Goal: Task Accomplishment & Management: Use online tool/utility

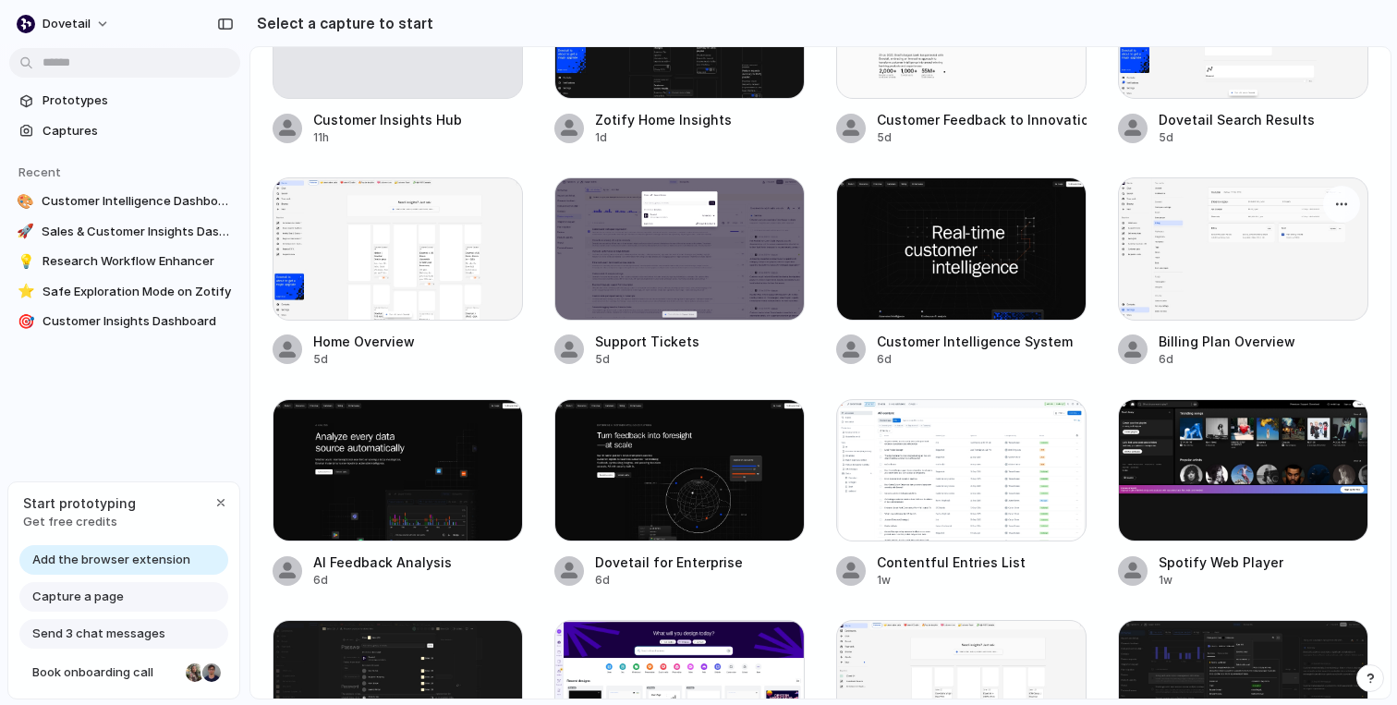
scroll to position [153, 0]
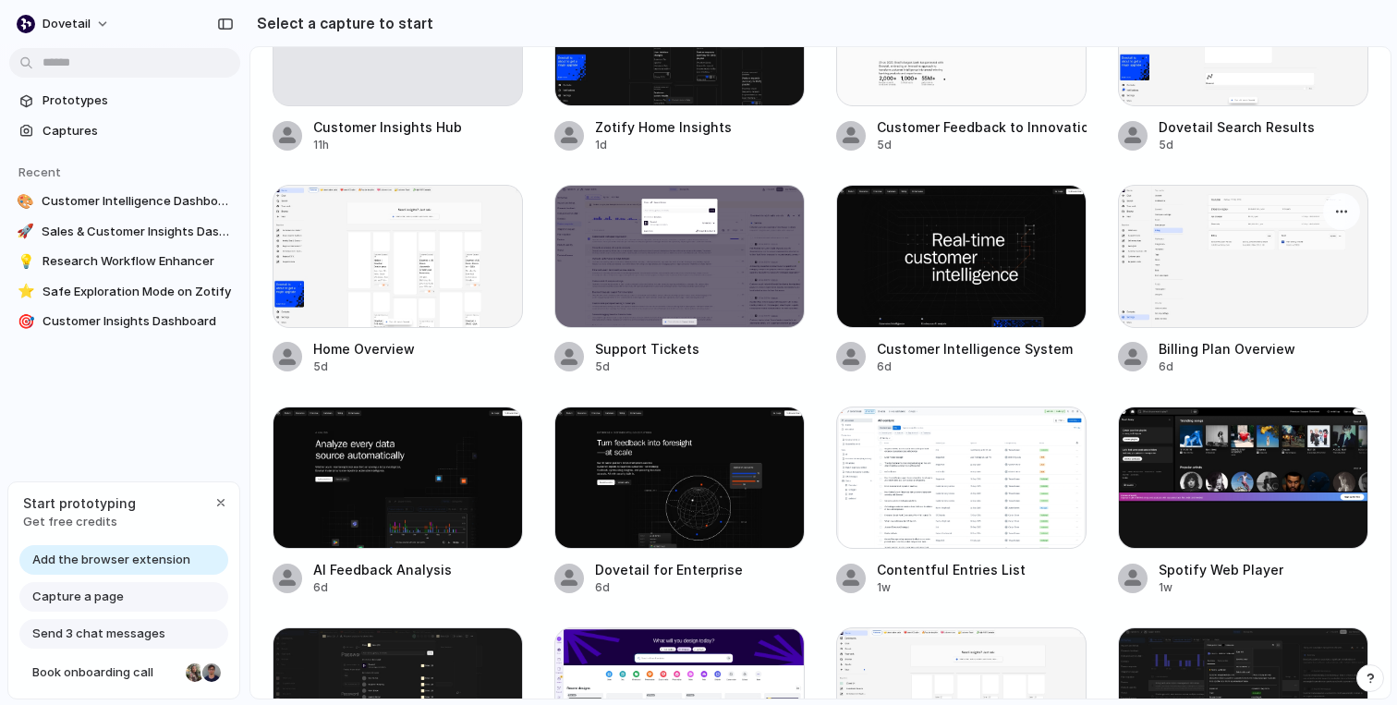
click at [1210, 211] on div at bounding box center [1243, 256] width 250 height 142
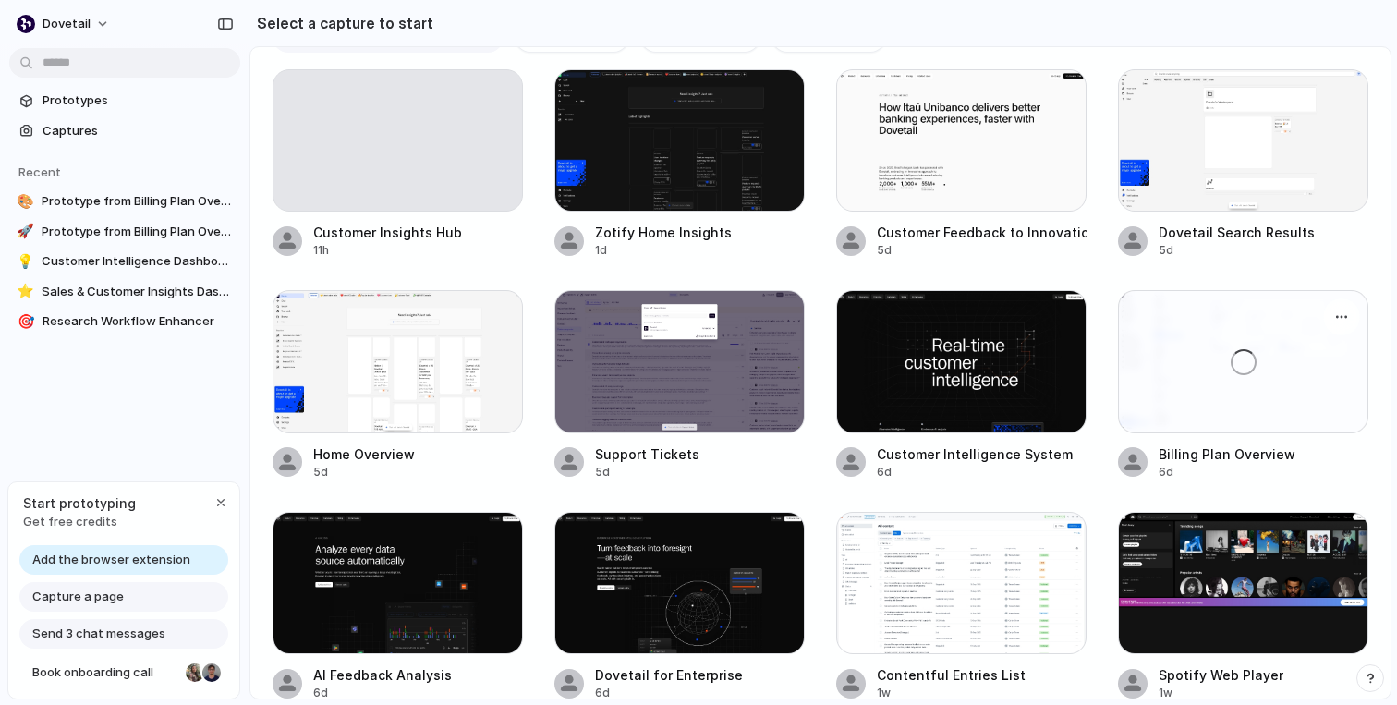
scroll to position [18, 0]
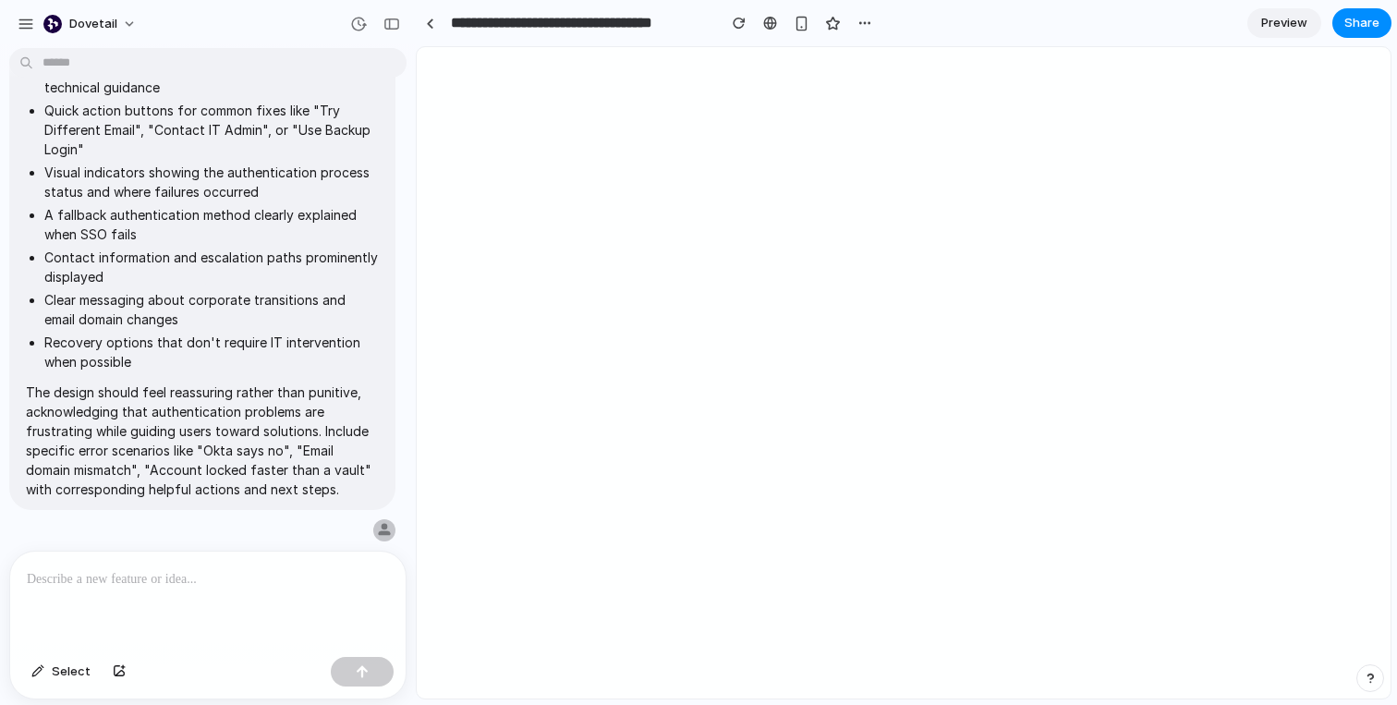
type input "**********"
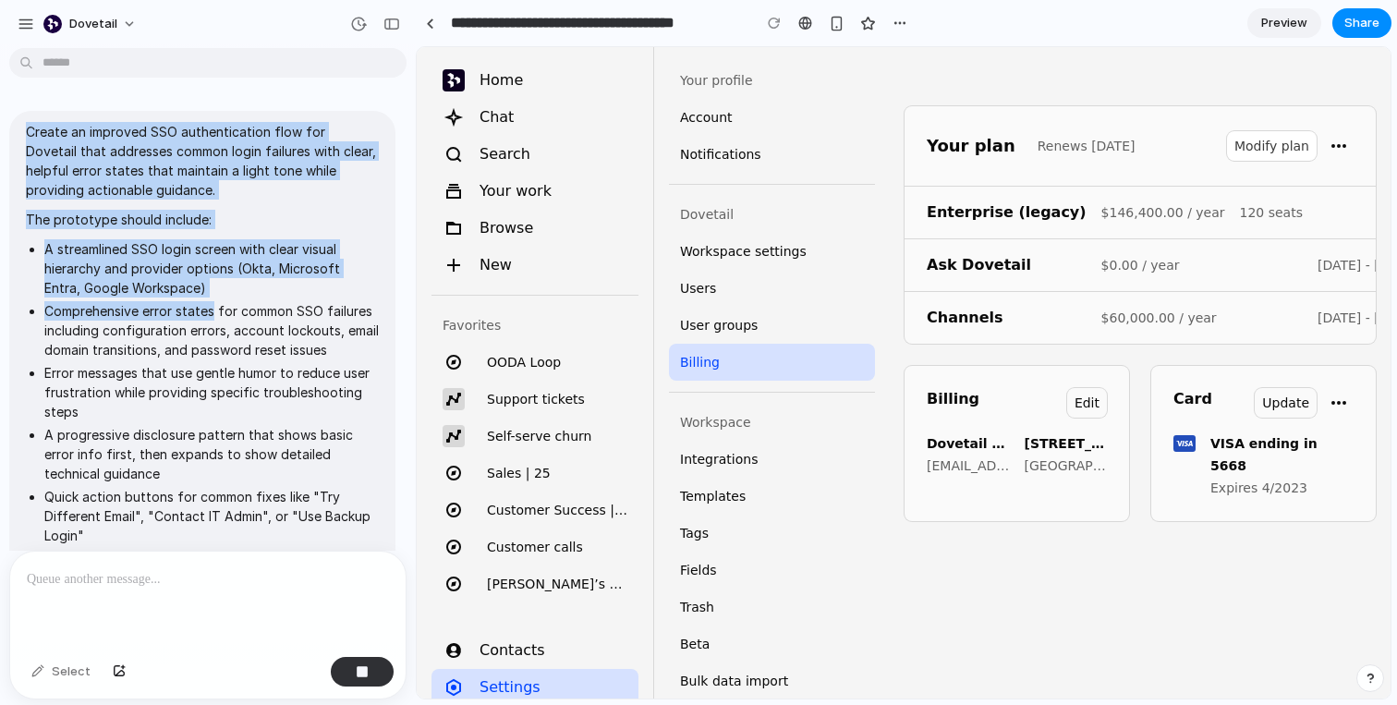
drag, startPoint x: 25, startPoint y: 130, endPoint x: 212, endPoint y: 309, distance: 259.4
click at [212, 309] on span "Create an improved SSO authentication flow for Dovetail that addresses common l…" at bounding box center [202, 503] width 353 height 763
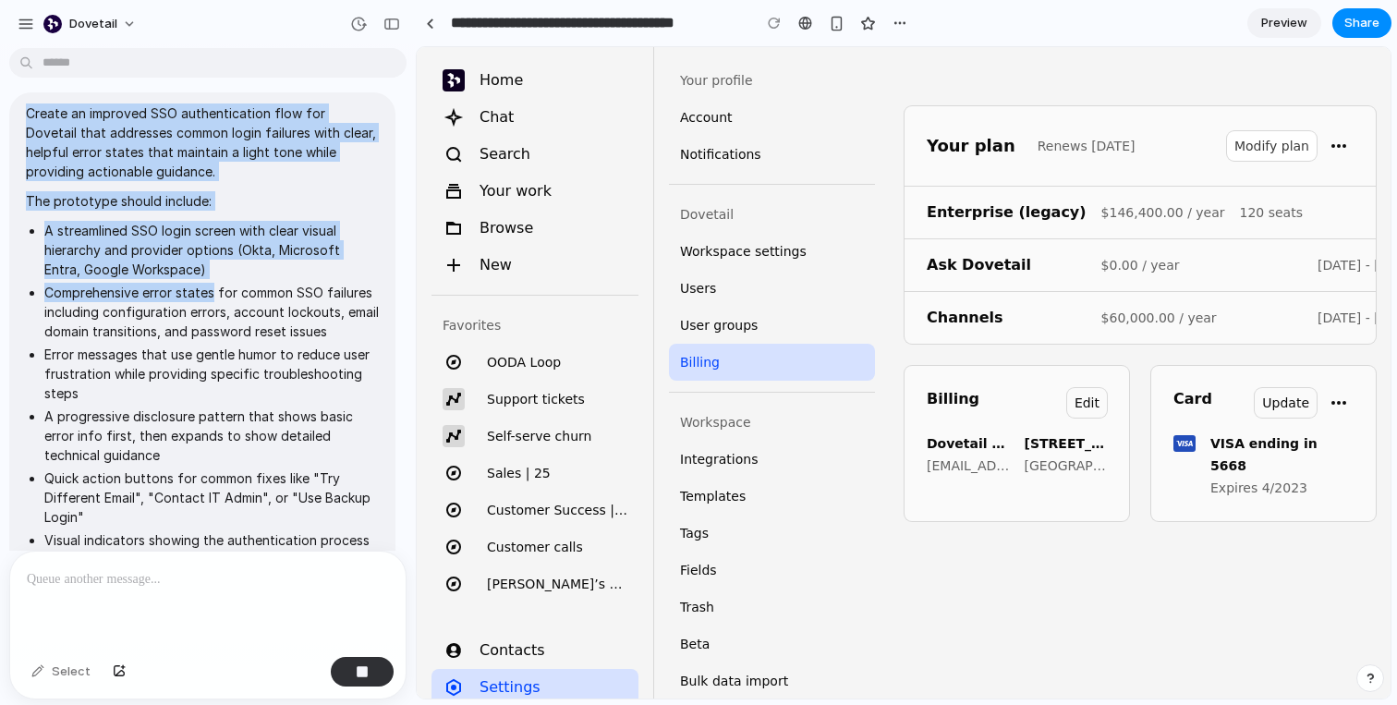
scroll to position [20, 0]
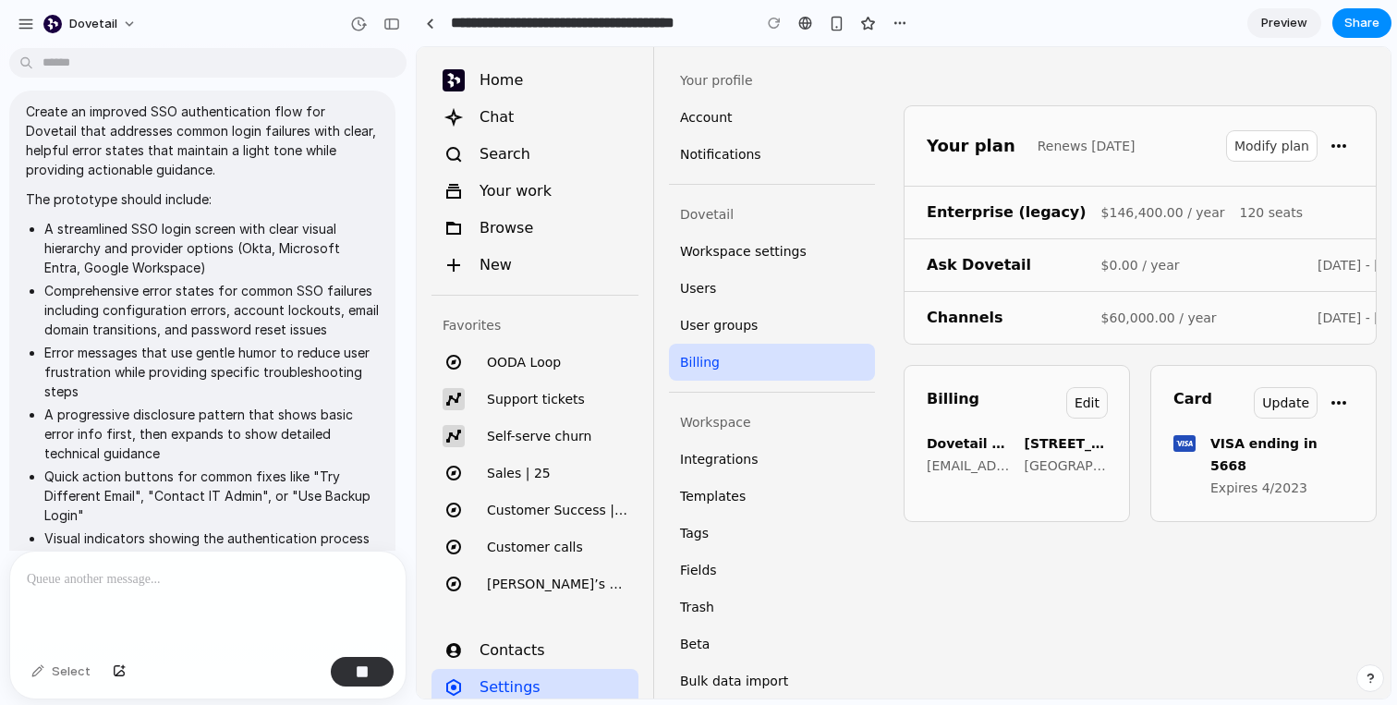
click at [185, 248] on li "A streamlined SSO login screen with clear visual hierarchy and provider options…" at bounding box center [211, 248] width 334 height 58
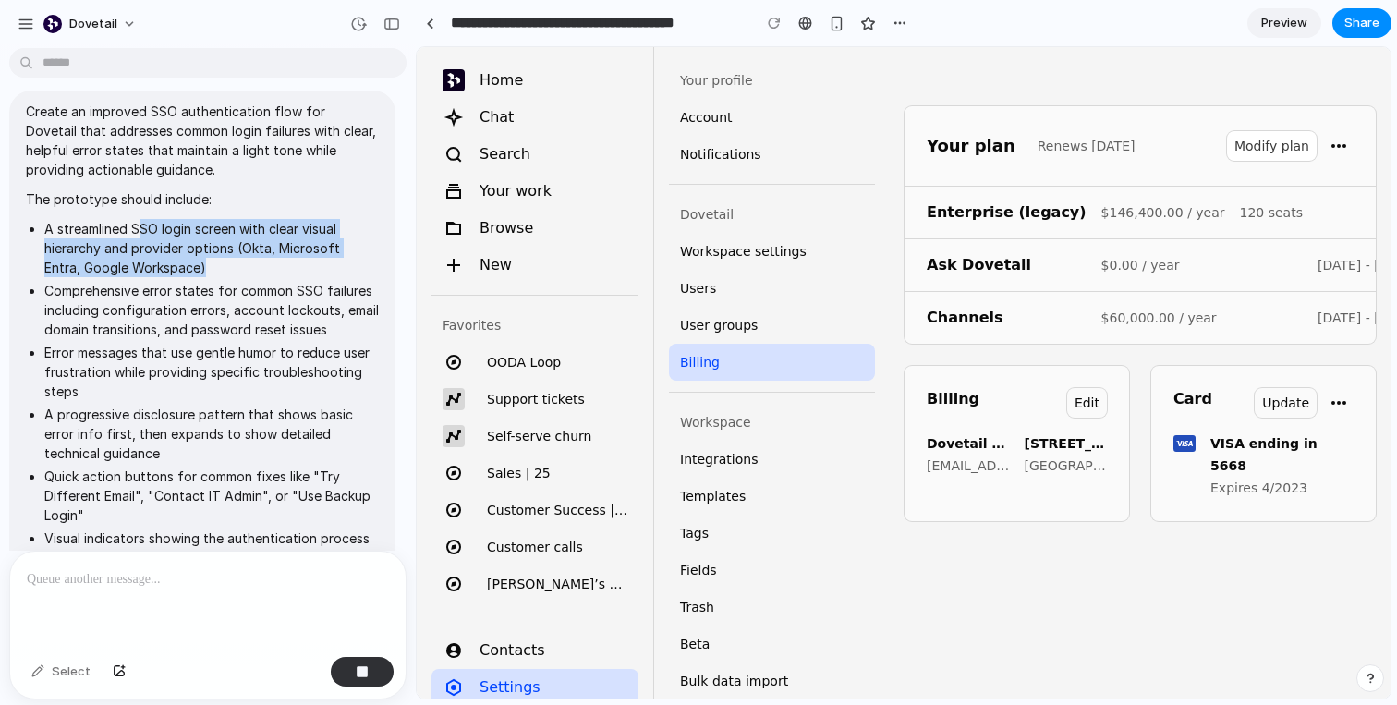
drag, startPoint x: 139, startPoint y: 225, endPoint x: 252, endPoint y: 261, distance: 119.2
click at [252, 261] on li "A streamlined SSO login screen with clear visual hierarchy and provider options…" at bounding box center [211, 248] width 334 height 58
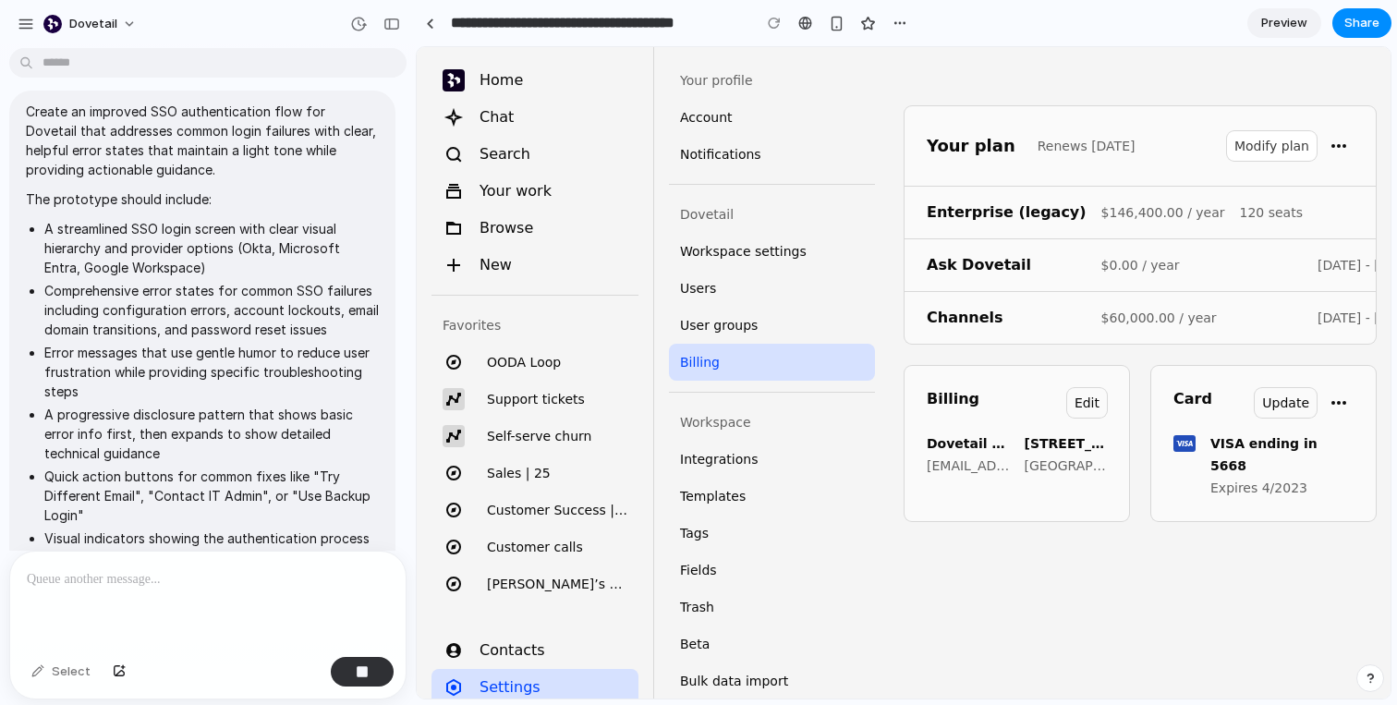
click at [120, 219] on li "A streamlined SSO login screen with clear visual hierarchy and provider options…" at bounding box center [211, 248] width 334 height 58
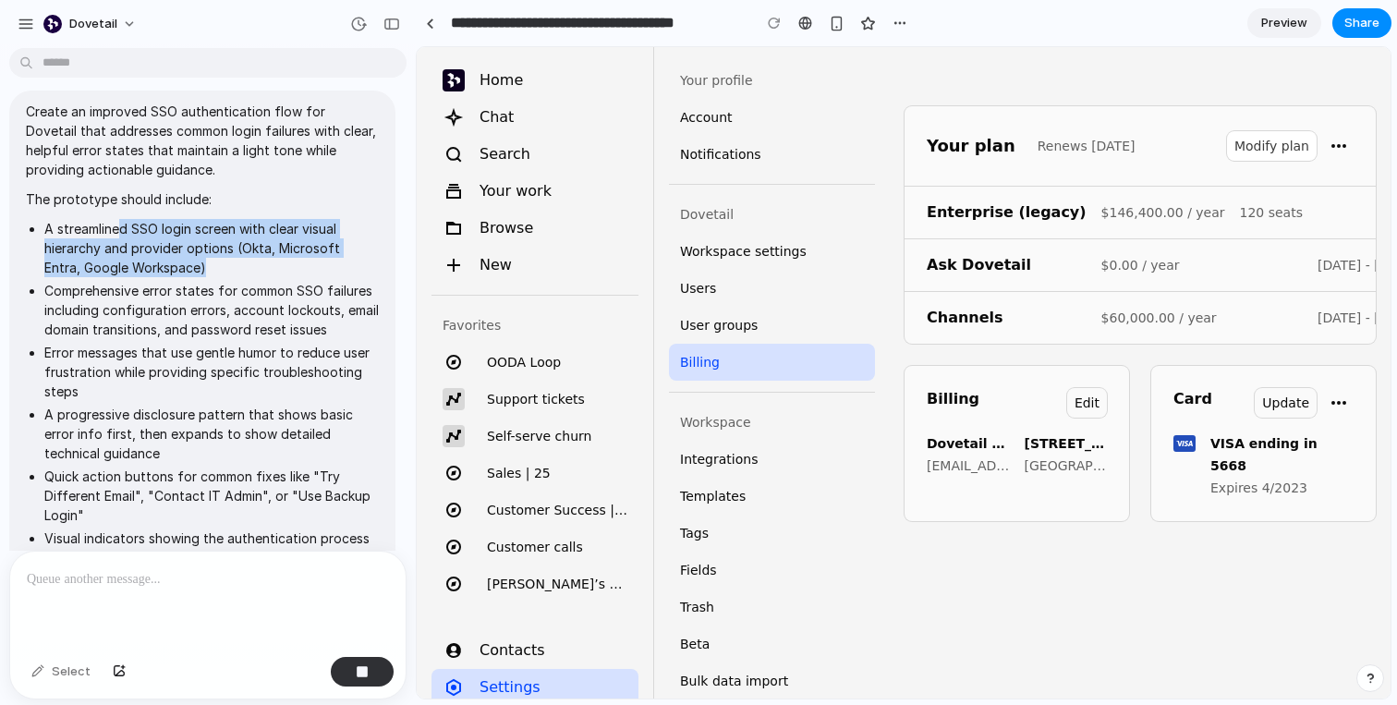
drag, startPoint x: 120, startPoint y: 221, endPoint x: 193, endPoint y: 269, distance: 87.4
click at [193, 269] on li "A streamlined SSO login screen with clear visual hierarchy and provider options…" at bounding box center [211, 248] width 334 height 58
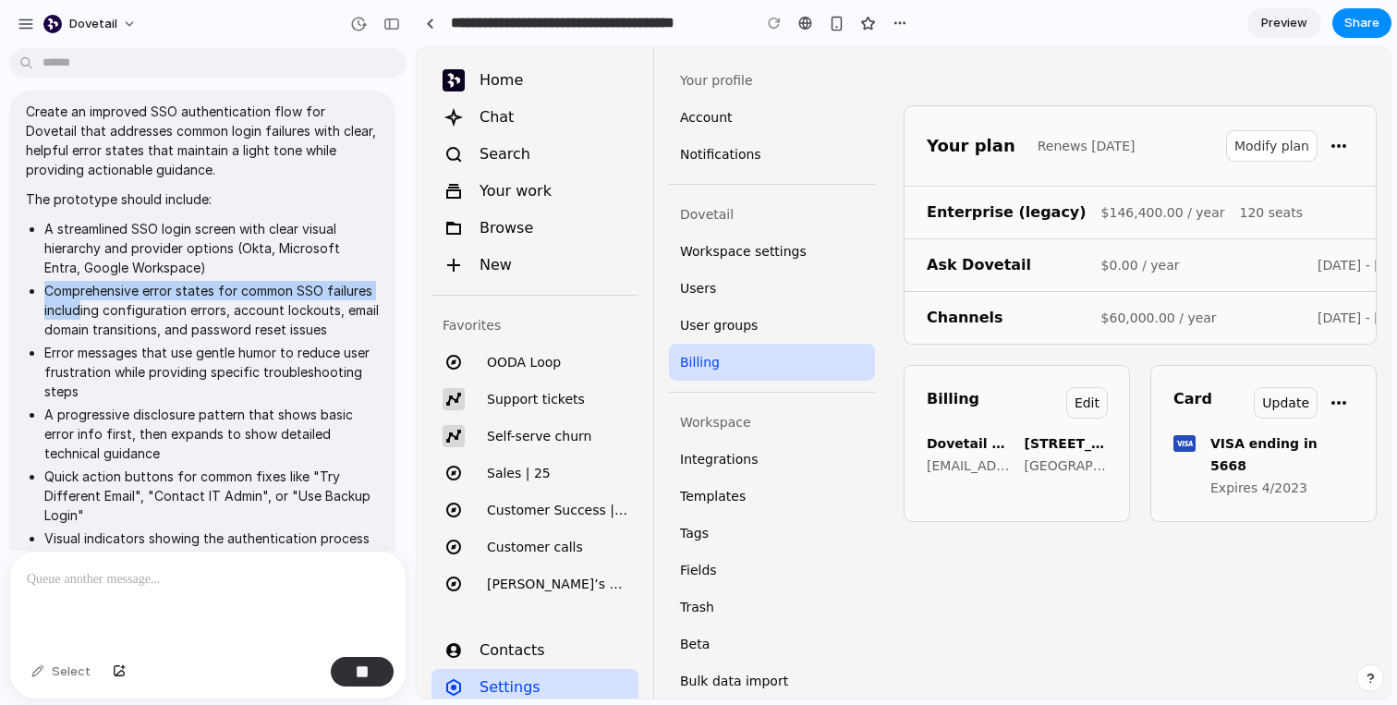
drag, startPoint x: 81, startPoint y: 307, endPoint x: 238, endPoint y: 280, distance: 159.3
click at [238, 280] on ul "A streamlined SSO login screen with clear visual hierarchy and provider options…" at bounding box center [202, 478] width 353 height 518
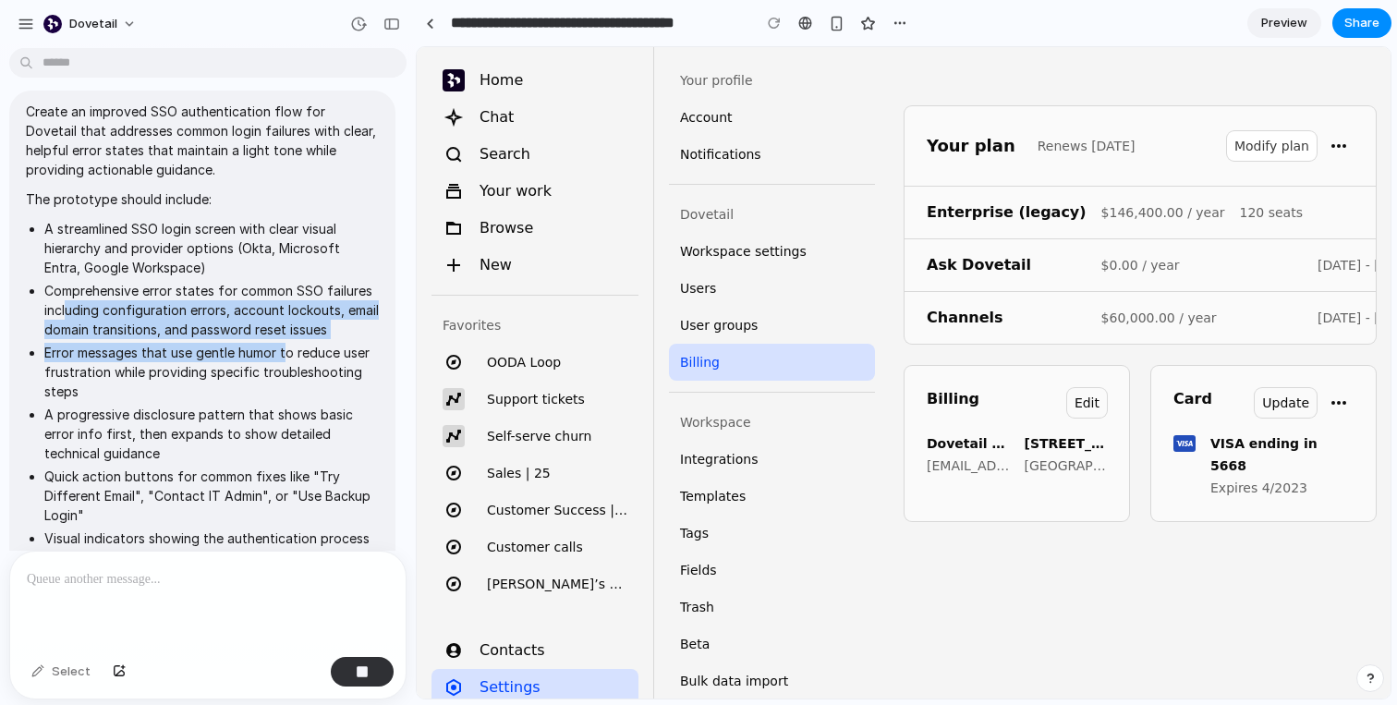
drag, startPoint x: 66, startPoint y: 304, endPoint x: 286, endPoint y: 345, distance: 224.7
click at [286, 345] on ul "A streamlined SSO login screen with clear visual hierarchy and provider options…" at bounding box center [202, 478] width 353 height 518
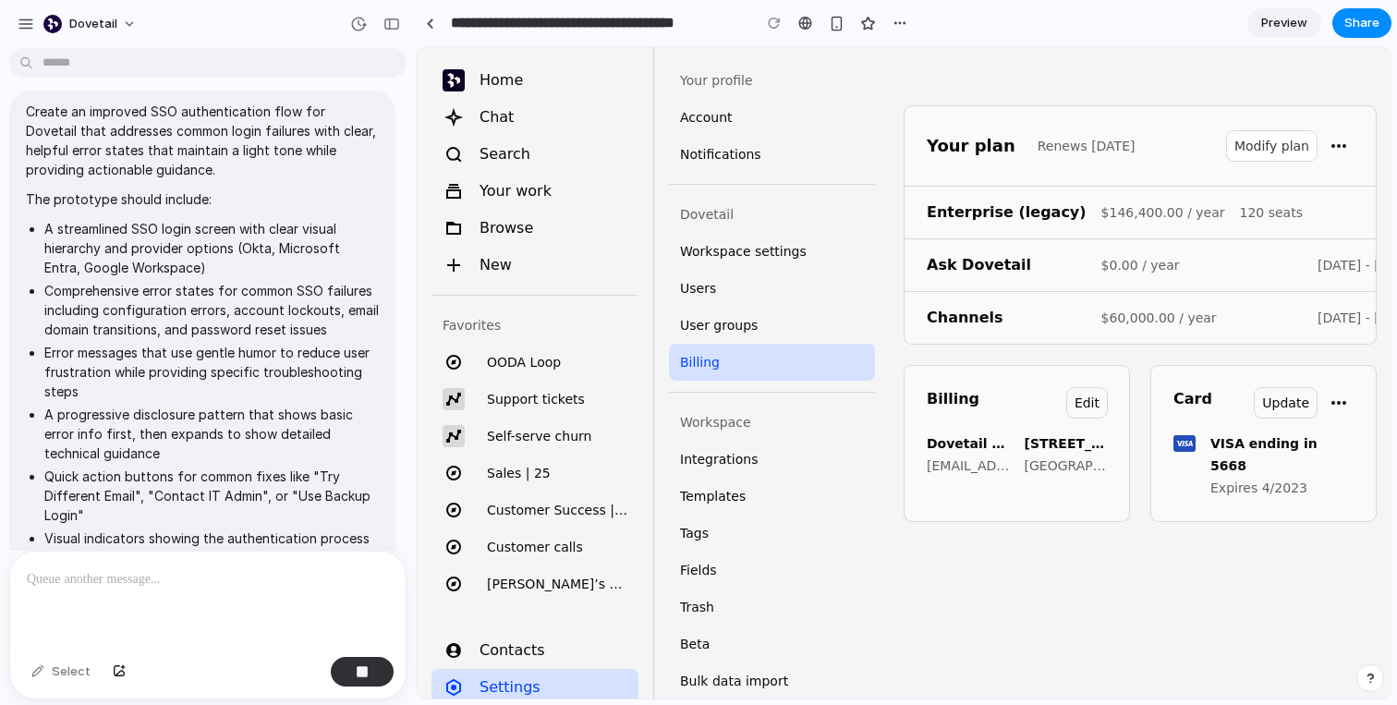
click at [145, 345] on li "Error messages that use gentle humor to reduce user frustration while providing…" at bounding box center [211, 372] width 334 height 58
drag, startPoint x: 106, startPoint y: 345, endPoint x: 348, endPoint y: 359, distance: 242.4
click at [348, 359] on li "Error messages that use gentle humor to reduce user frustration while providing…" at bounding box center [211, 372] width 334 height 58
drag, startPoint x: 64, startPoint y: 415, endPoint x: 310, endPoint y: 418, distance: 246.7
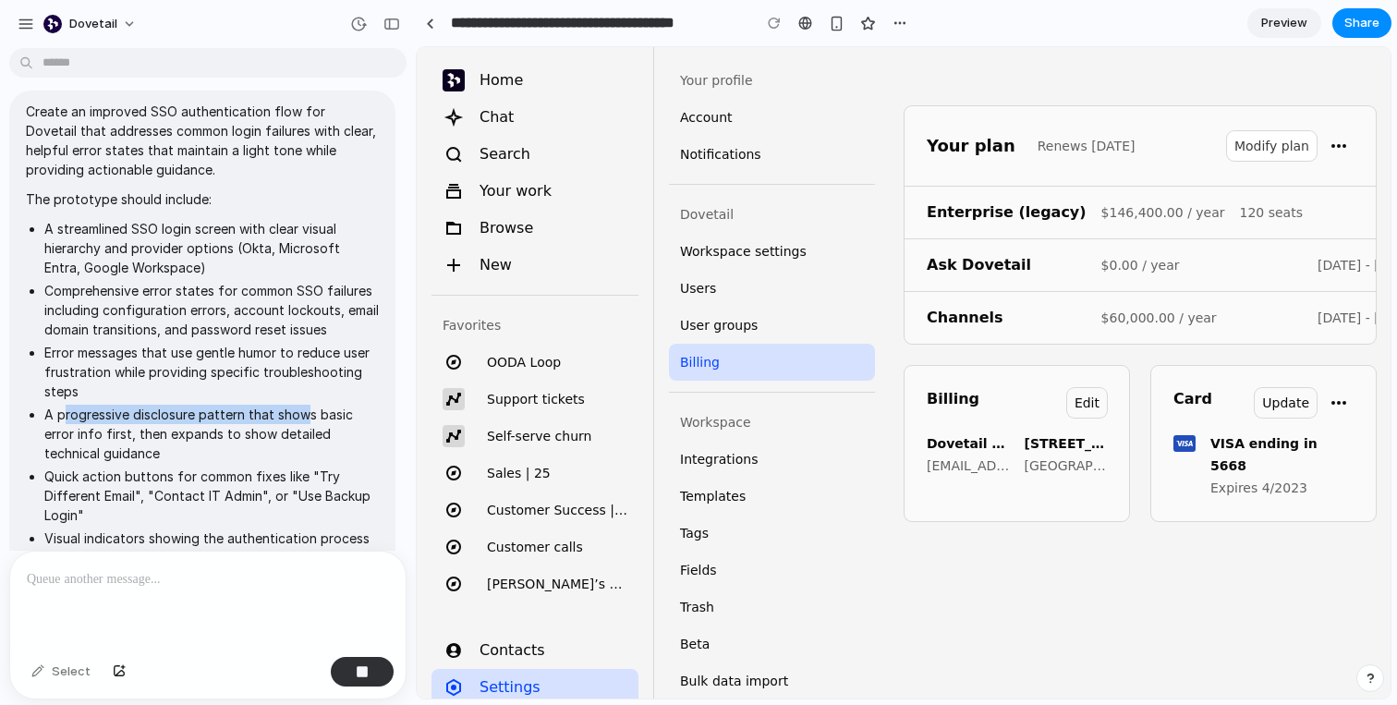
click at [309, 418] on li "A progressive disclosure pattern that shows basic error info first, then expand…" at bounding box center [211, 434] width 334 height 58
click at [310, 418] on li "A progressive disclosure pattern that shows basic error info first, then expand…" at bounding box center [211, 434] width 334 height 58
drag, startPoint x: 81, startPoint y: 427, endPoint x: 310, endPoint y: 435, distance: 229.2
click at [310, 435] on li "A progressive disclosure pattern that shows basic error info first, then expand…" at bounding box center [211, 434] width 334 height 58
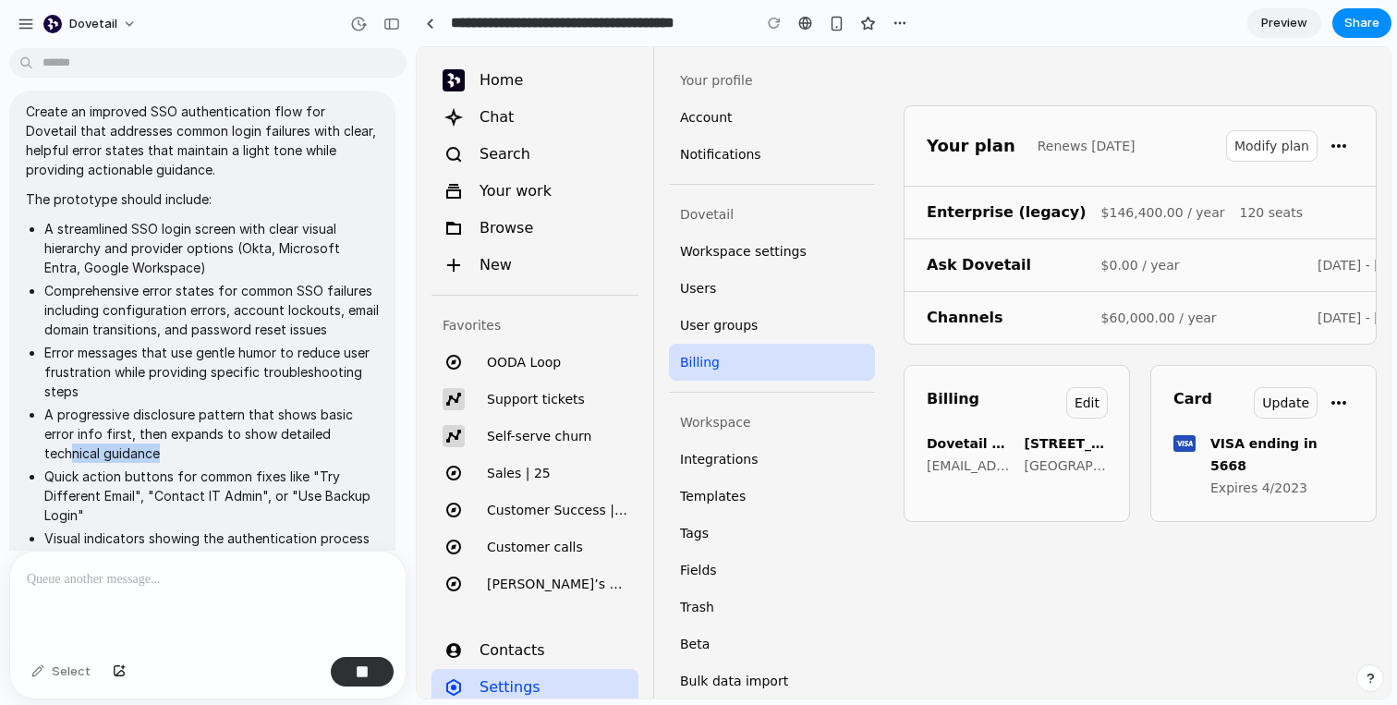
drag, startPoint x: 70, startPoint y: 447, endPoint x: 167, endPoint y: 447, distance: 97.0
click at [167, 447] on li "A progressive disclosure pattern that shows basic error info first, then expand…" at bounding box center [211, 434] width 334 height 58
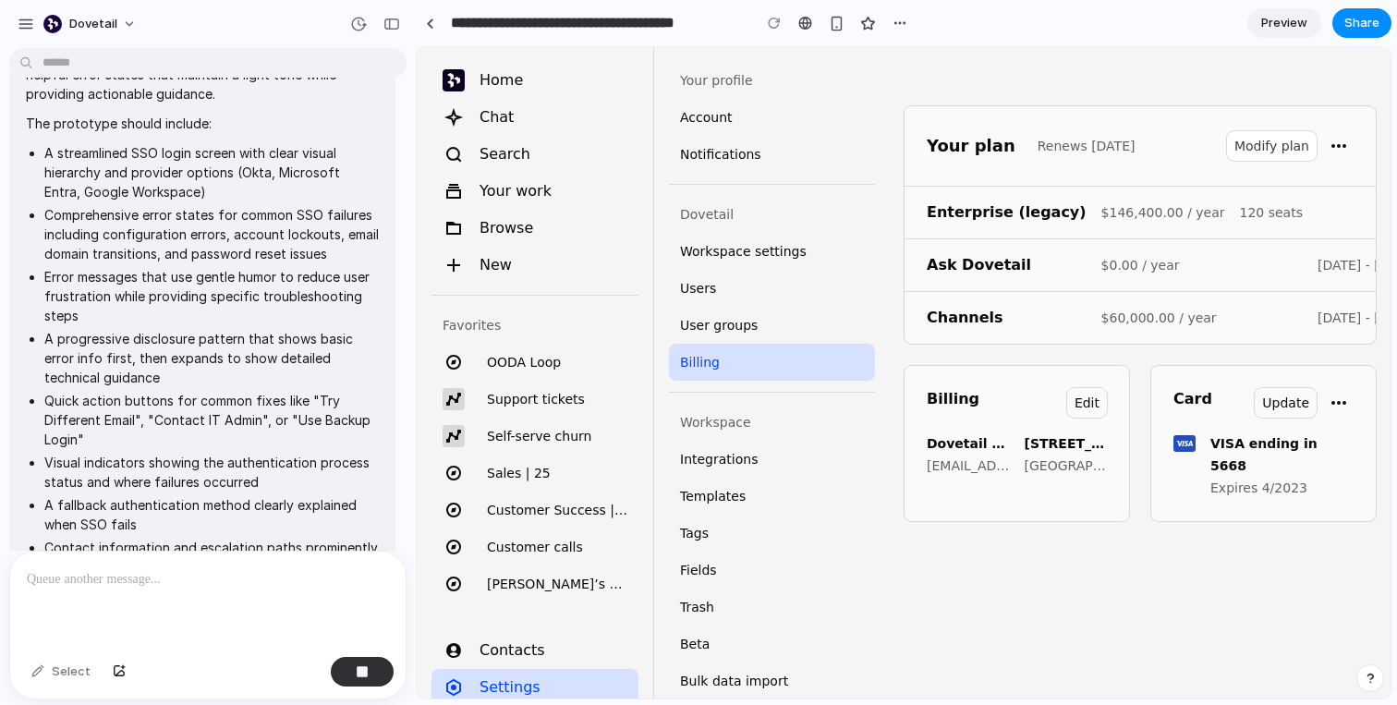
scroll to position [99, 0]
drag, startPoint x: 182, startPoint y: 391, endPoint x: 127, endPoint y: 420, distance: 62.8
click at [127, 420] on li "Quick action buttons for common fixes like "Try Different Email", "Contact IT A…" at bounding box center [211, 417] width 334 height 58
click at [157, 420] on li "Quick action buttons for common fixes like "Try Different Email", "Contact IT A…" at bounding box center [211, 417] width 334 height 58
drag, startPoint x: 157, startPoint y: 420, endPoint x: 255, endPoint y: 415, distance: 98.1
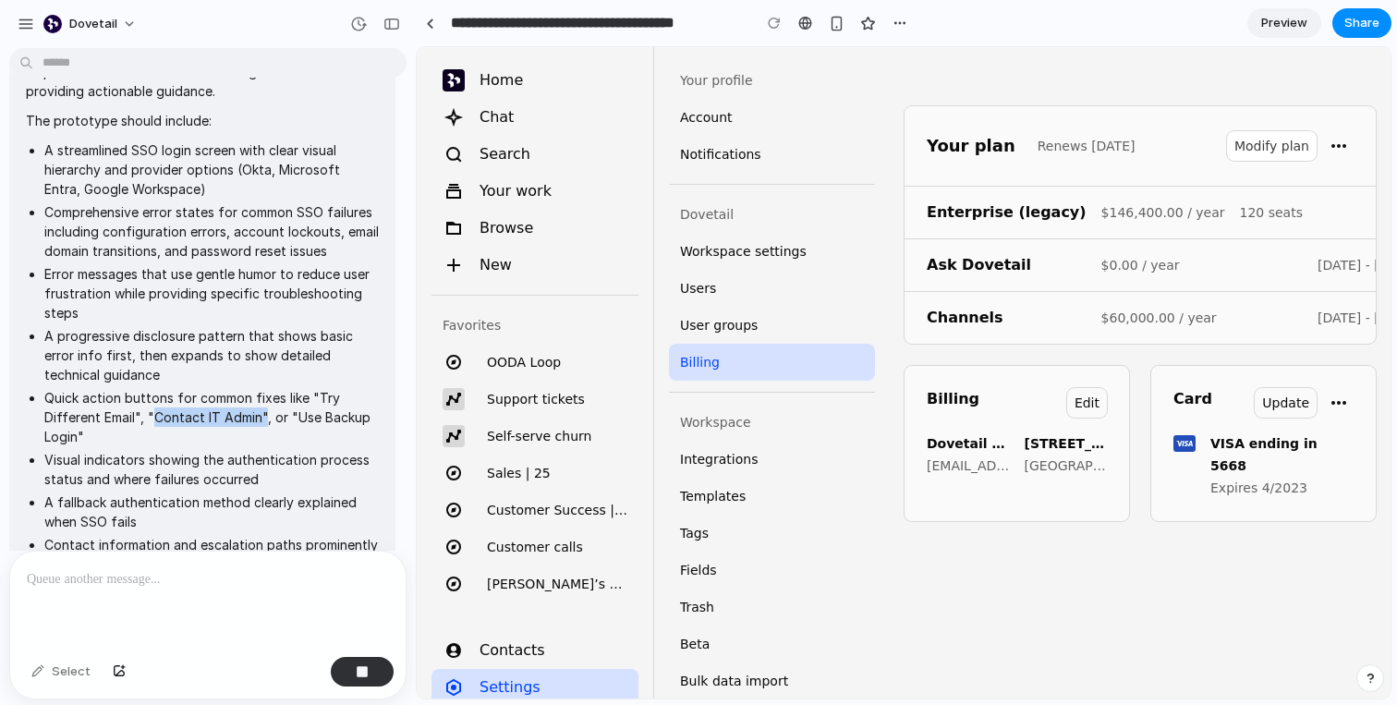
click at [255, 415] on li "Quick action buttons for common fixes like "Try Different Email", "Contact IT A…" at bounding box center [211, 417] width 334 height 58
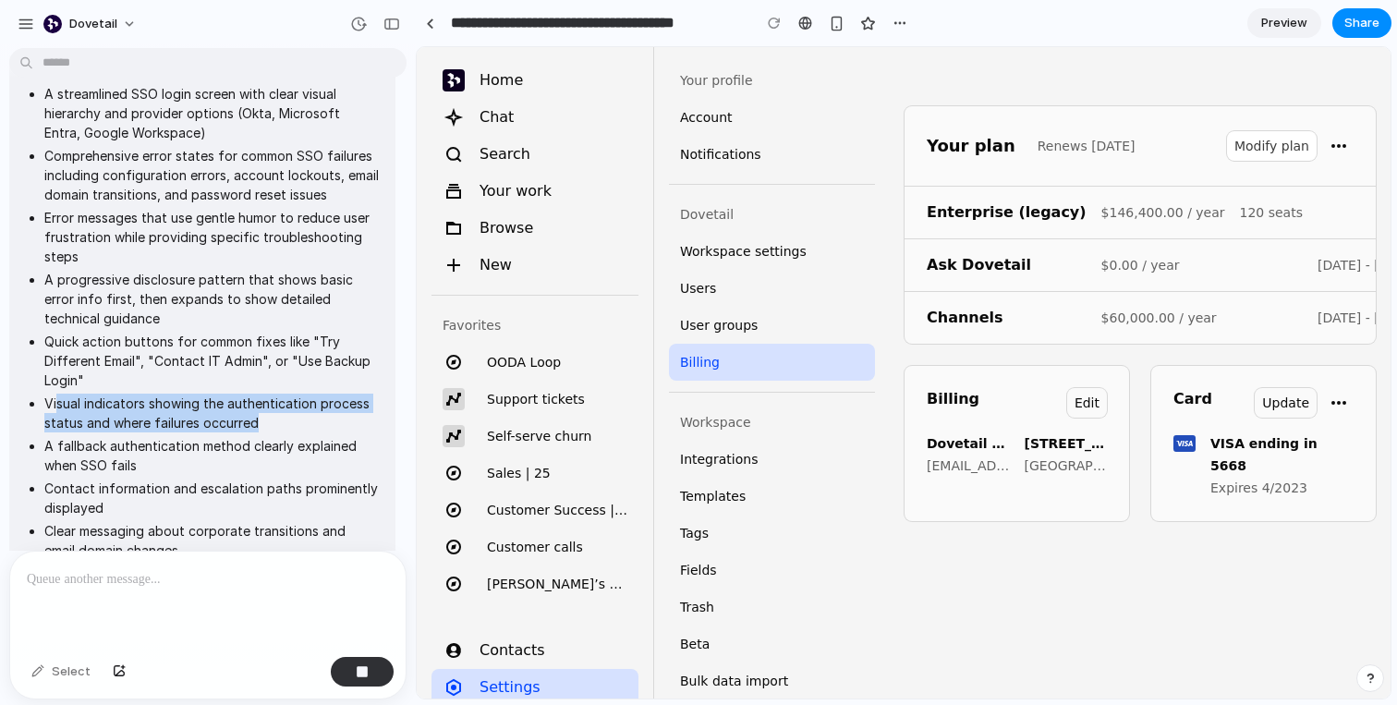
drag, startPoint x: 56, startPoint y: 399, endPoint x: 297, endPoint y: 425, distance: 242.5
click at [297, 425] on li "Visual indicators showing the authentication process status and where failures …" at bounding box center [211, 413] width 334 height 39
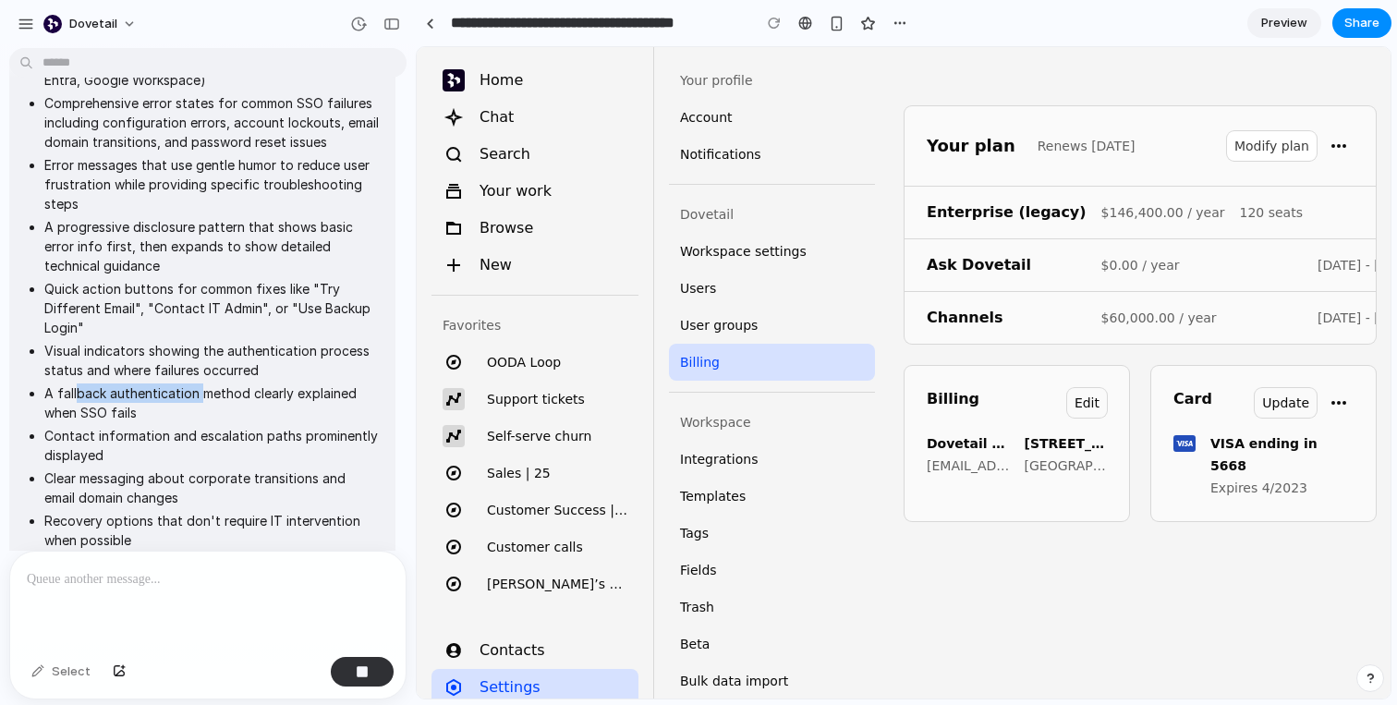
drag, startPoint x: 74, startPoint y: 400, endPoint x: 203, endPoint y: 400, distance: 129.3
click at [203, 400] on li "A fallback authentication method clearly explained when SSO fails" at bounding box center [211, 402] width 334 height 39
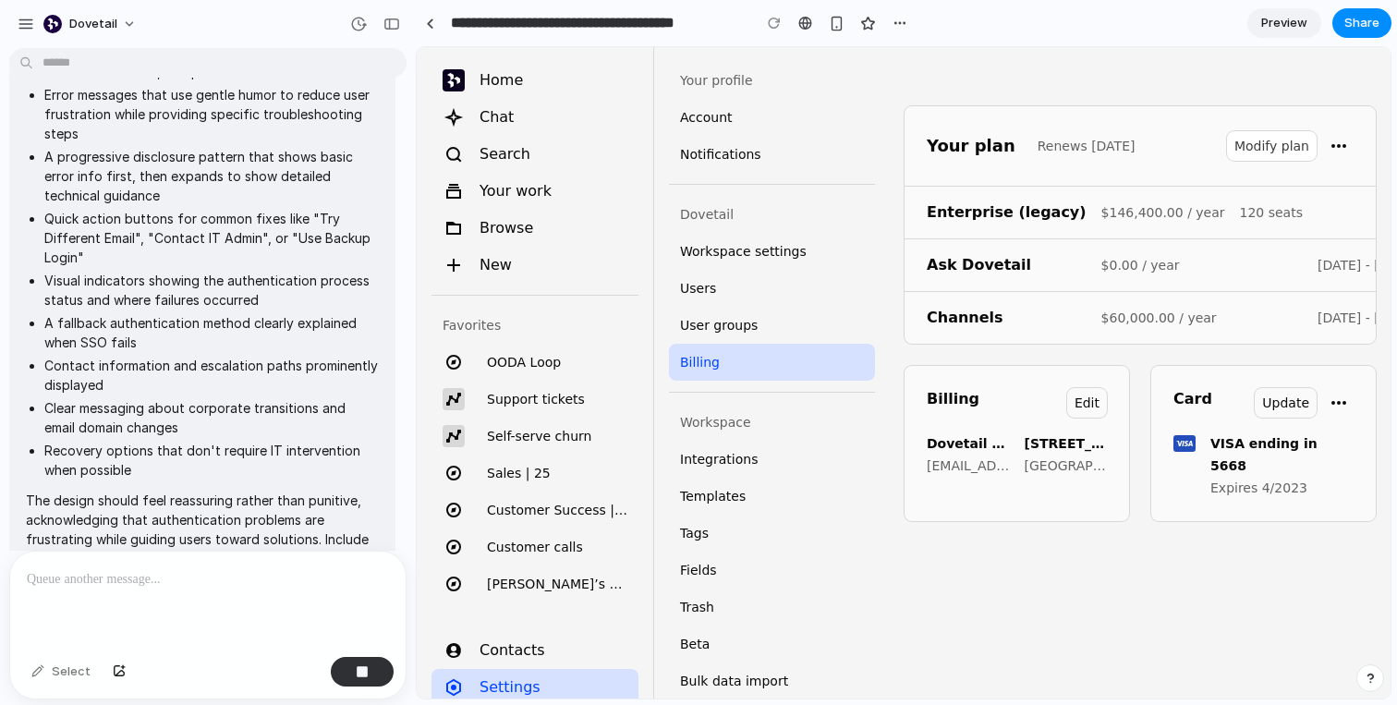
scroll to position [280, 0]
drag, startPoint x: 76, startPoint y: 366, endPoint x: 200, endPoint y: 366, distance: 123.8
click at [200, 366] on li "Contact information and escalation paths prominently displayed" at bounding box center [211, 373] width 334 height 39
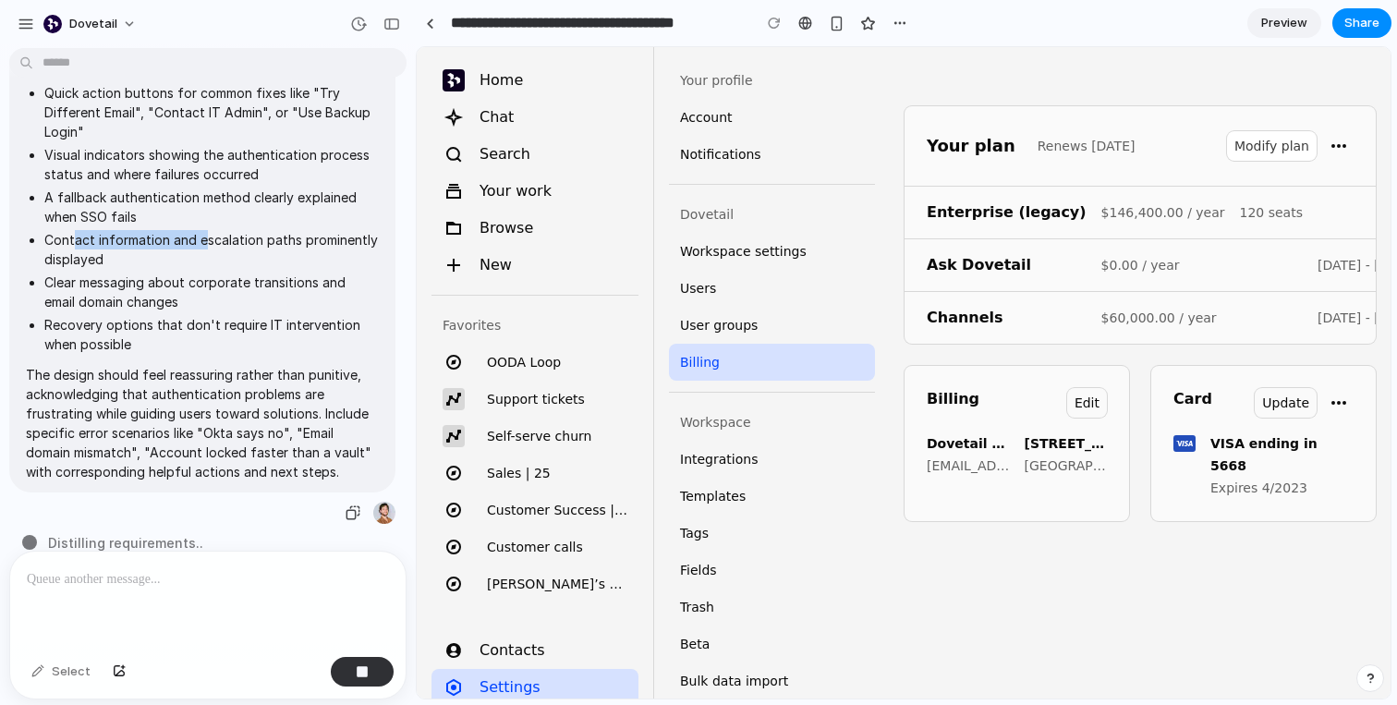
scroll to position [428, 0]
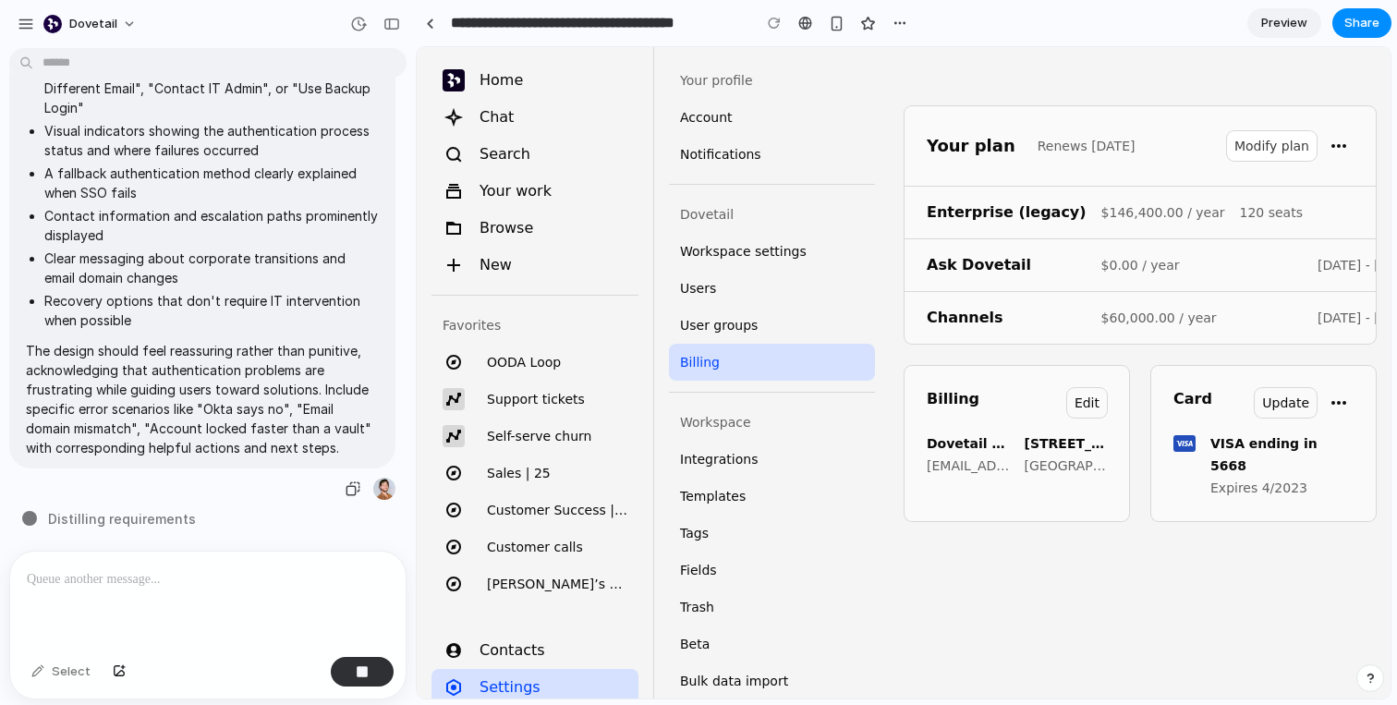
drag, startPoint x: 60, startPoint y: 379, endPoint x: 148, endPoint y: 372, distance: 88.0
click at [148, 372] on p "The design should feel reassuring rather than punitive, acknowledging that auth…" at bounding box center [202, 399] width 353 height 116
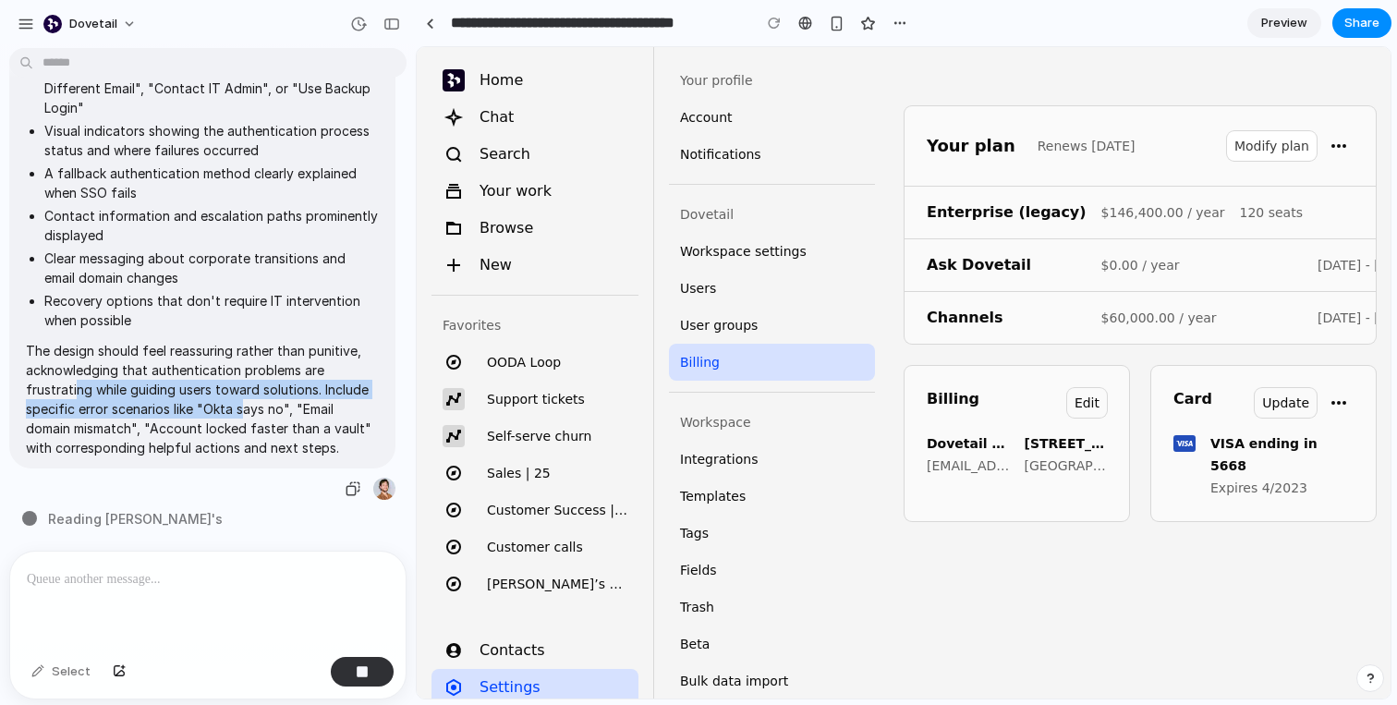
drag, startPoint x: 74, startPoint y: 382, endPoint x: 242, endPoint y: 400, distance: 169.1
click at [242, 400] on p "The design should feel reassuring rather than punitive, acknowledging that auth…" at bounding box center [202, 399] width 353 height 116
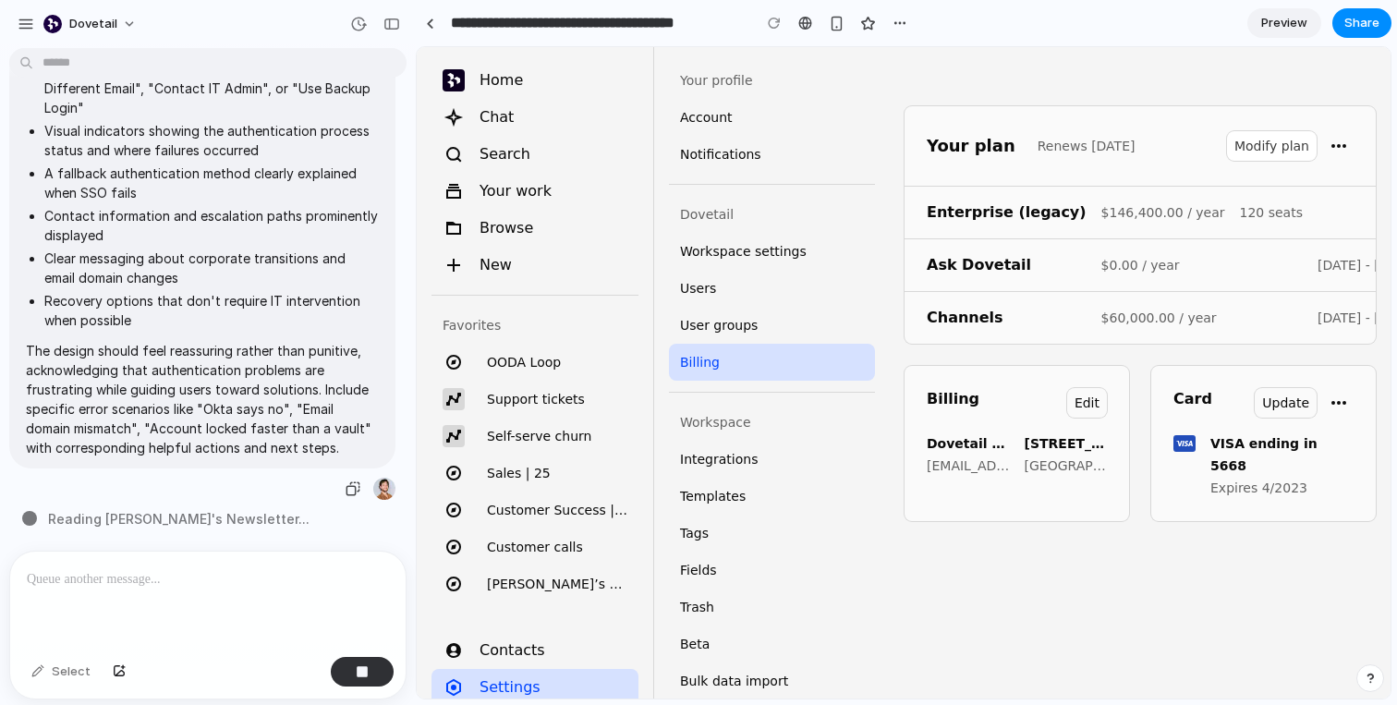
click at [237, 394] on p "The design should feel reassuring rather than punitive, acknowledging that auth…" at bounding box center [202, 399] width 353 height 116
drag, startPoint x: 256, startPoint y: 382, endPoint x: 171, endPoint y: 397, distance: 86.3
click at [171, 397] on p "The design should feel reassuring rather than punitive, acknowledging that auth…" at bounding box center [202, 399] width 353 height 116
drag, startPoint x: 44, startPoint y: 425, endPoint x: 178, endPoint y: 426, distance: 133.9
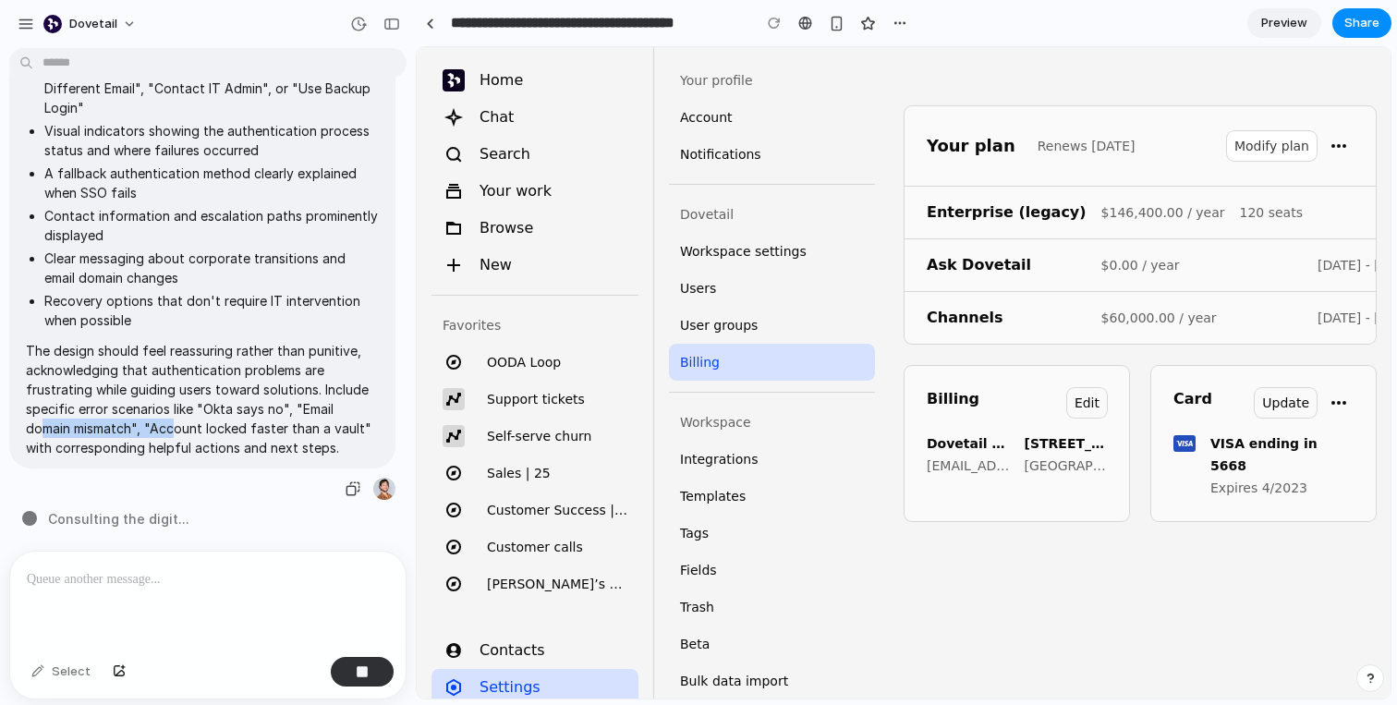
click at [178, 426] on p "The design should feel reassuring rather than punitive, acknowledging that auth…" at bounding box center [202, 399] width 353 height 116
drag, startPoint x: 131, startPoint y: 426, endPoint x: 238, endPoint y: 418, distance: 107.5
click at [238, 418] on p "The design should feel reassuring rather than punitive, acknowledging that auth…" at bounding box center [202, 399] width 353 height 116
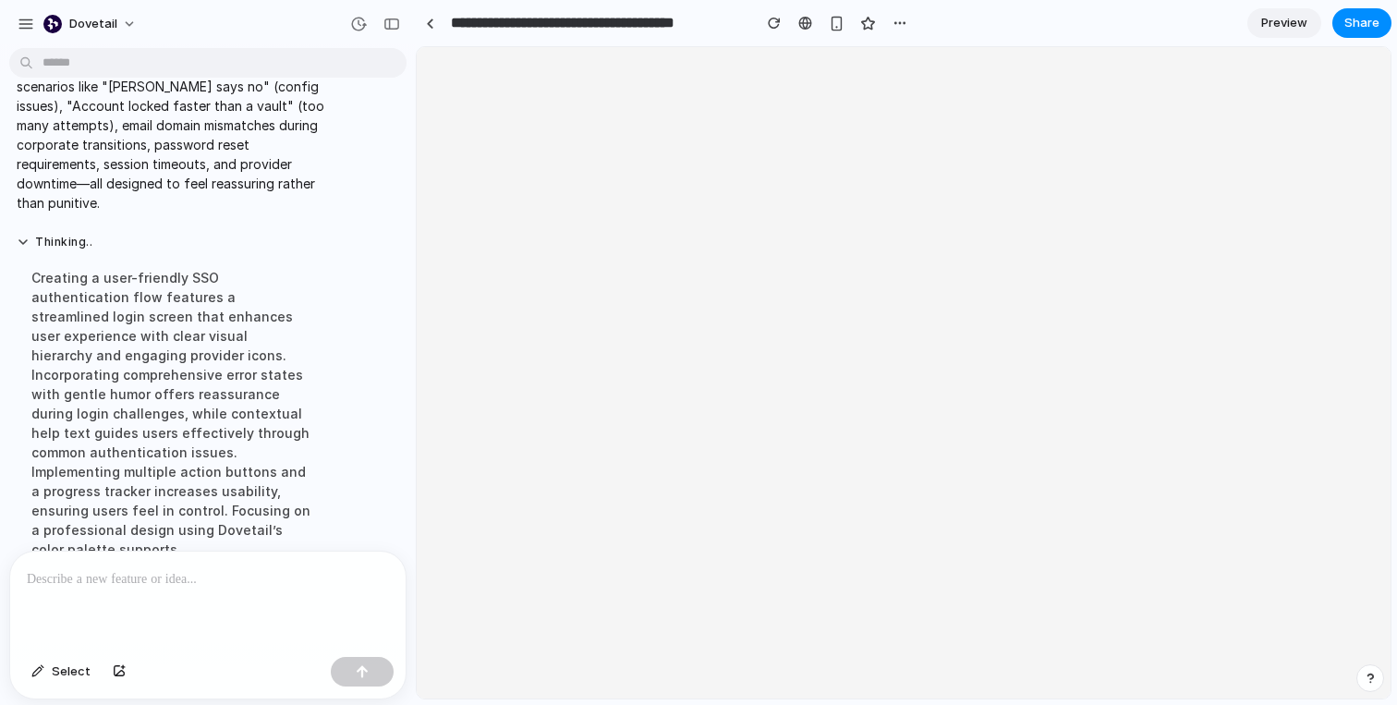
scroll to position [0, 0]
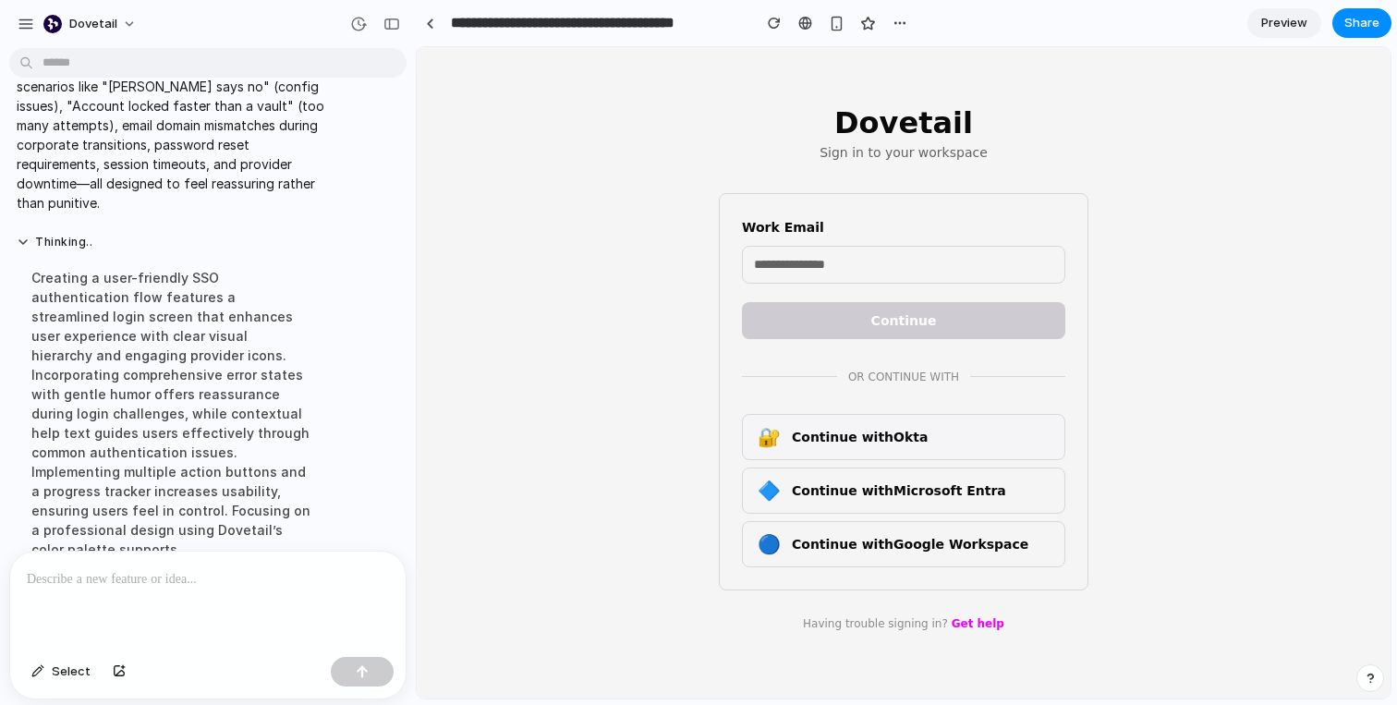
click at [864, 433] on span "Continue with Okta" at bounding box center [860, 437] width 136 height 15
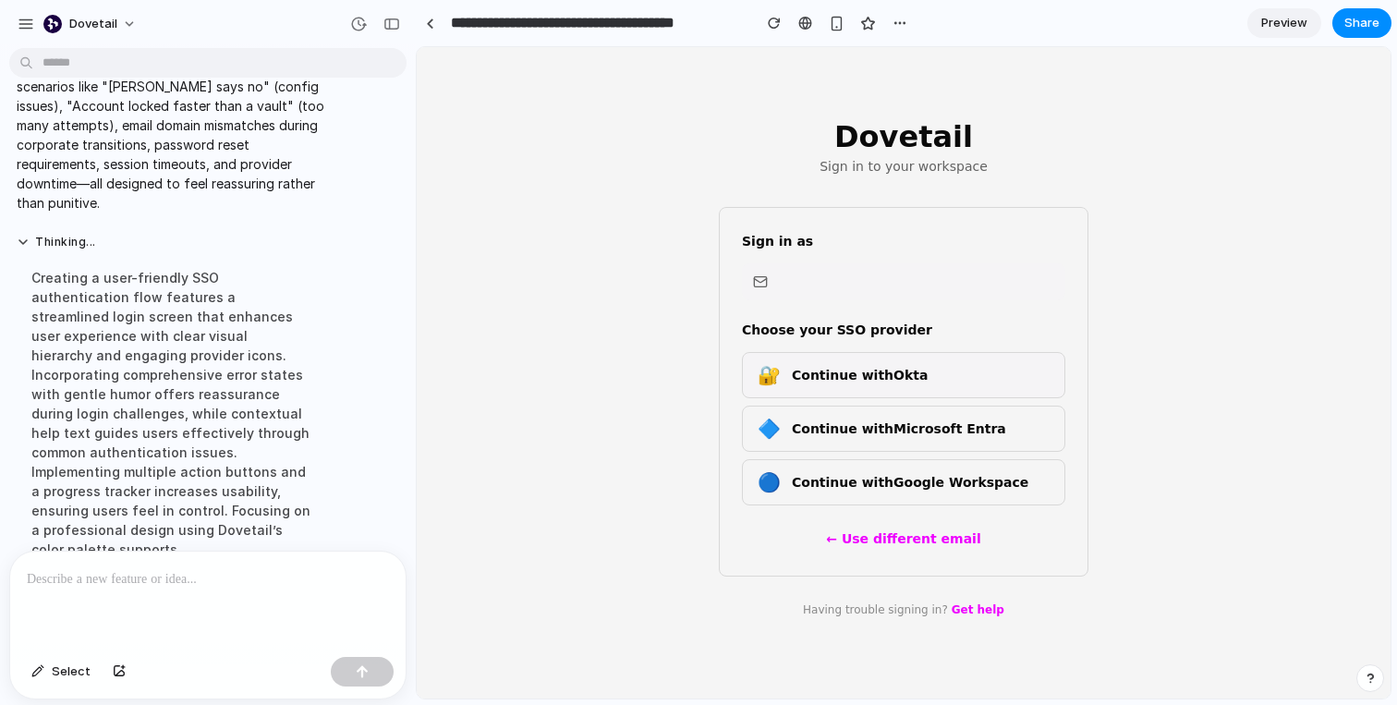
click at [865, 375] on span "Continue with Okta" at bounding box center [860, 375] width 136 height 15
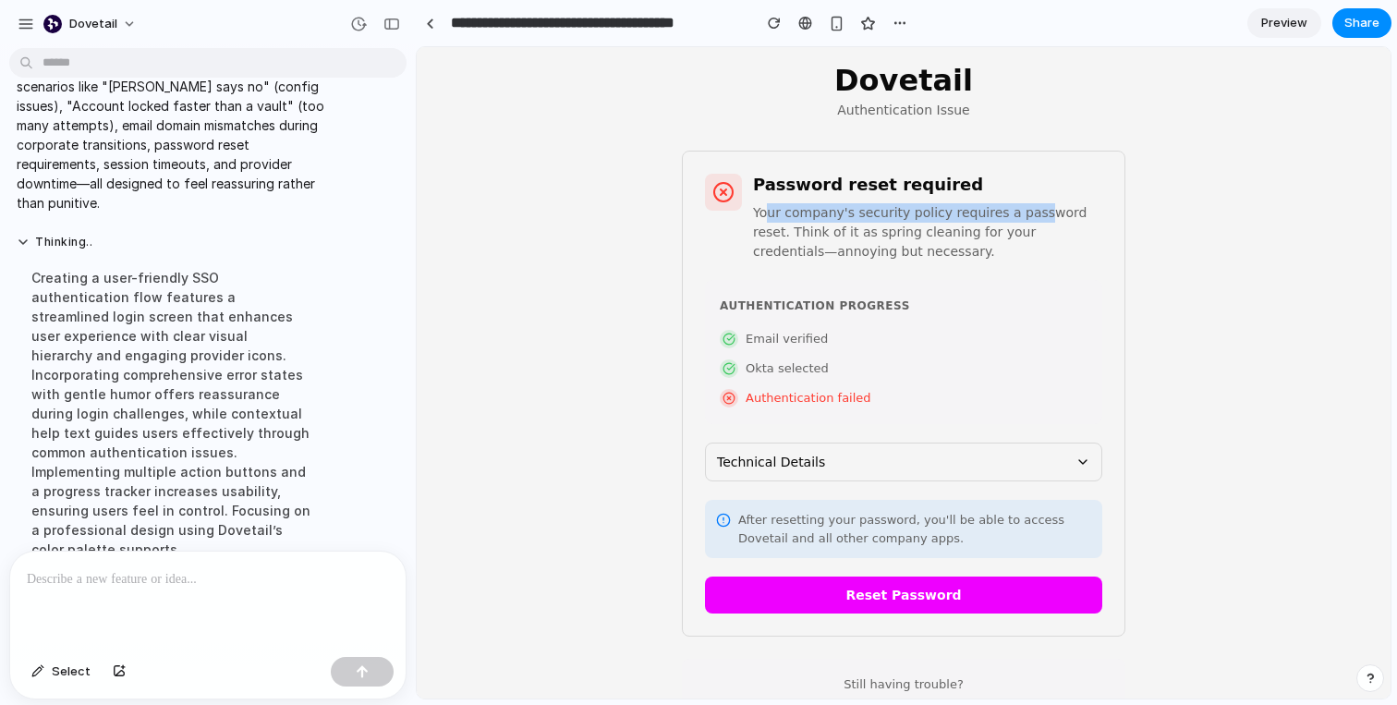
drag, startPoint x: 769, startPoint y: 216, endPoint x: 1031, endPoint y: 212, distance: 262.4
click at [1032, 213] on p "Your company's security policy requires a password reset. Think of it as spring…" at bounding box center [927, 232] width 349 height 58
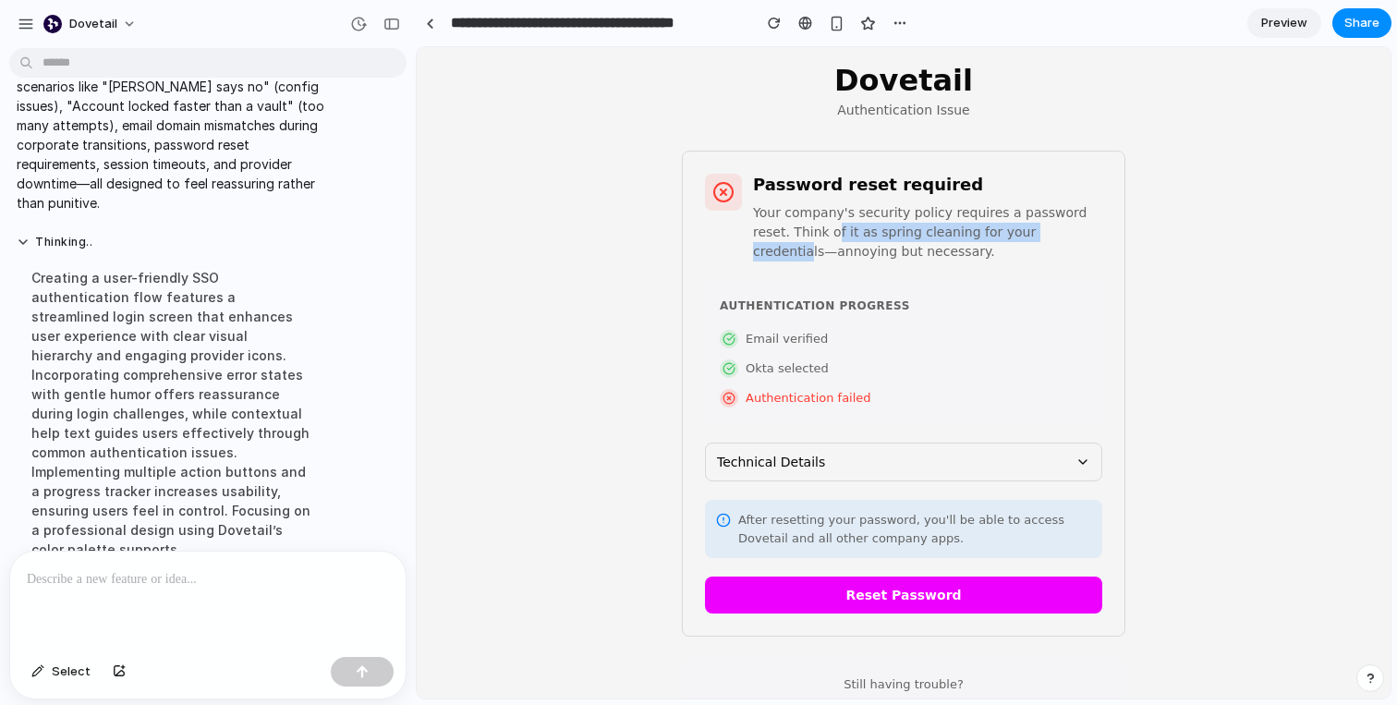
drag, startPoint x: 793, startPoint y: 229, endPoint x: 1034, endPoint y: 239, distance: 240.4
click at [1034, 239] on p "Your company's security policy requires a password reset. Think of it as spring…" at bounding box center [927, 232] width 349 height 58
drag, startPoint x: 777, startPoint y: 251, endPoint x: 902, endPoint y: 252, distance: 124.7
click at [902, 252] on p "Your company's security policy requires a password reset. Think of it as spring…" at bounding box center [927, 232] width 349 height 58
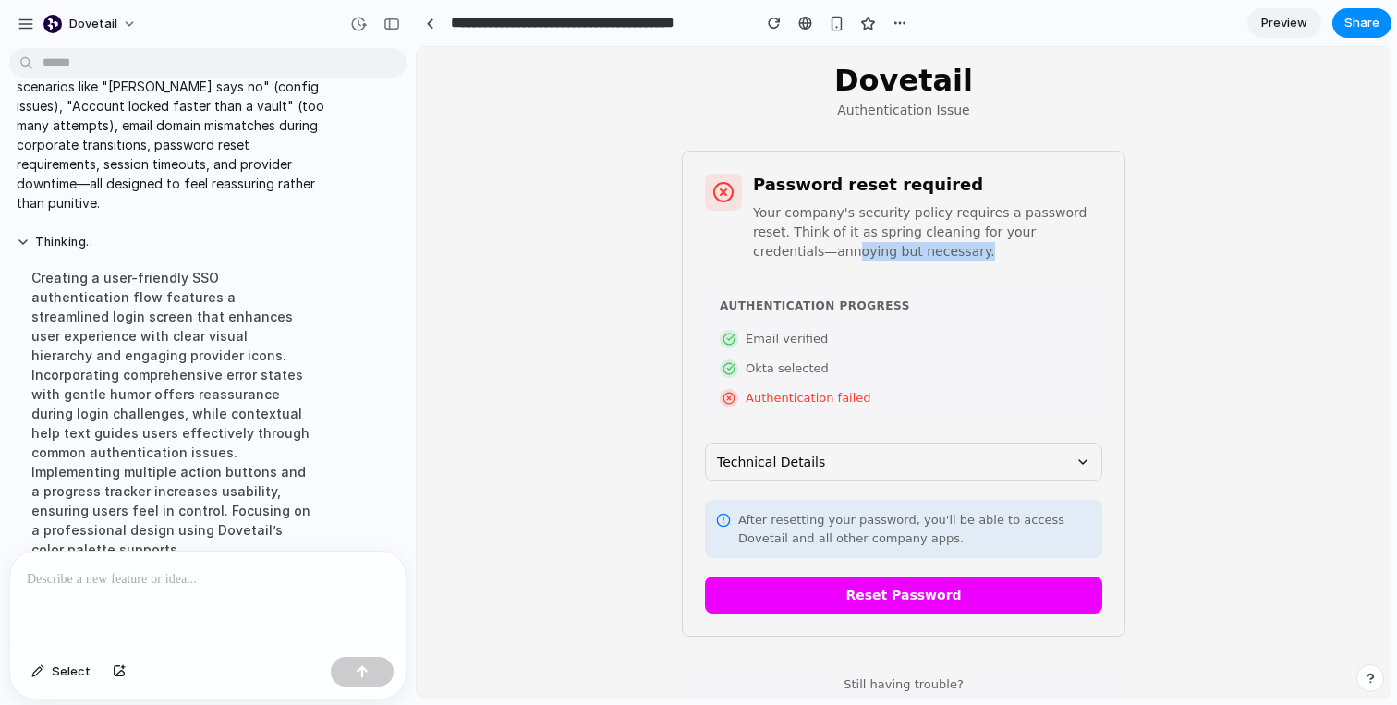
click at [902, 252] on p "Your company's security policy requires a password reset. Think of it as spring…" at bounding box center [927, 232] width 349 height 58
click at [1029, 594] on button "Reset Password" at bounding box center [903, 594] width 397 height 37
click at [1029, 596] on button "Reset Password" at bounding box center [903, 594] width 397 height 37
click at [837, 600] on button "Reset Password" at bounding box center [903, 594] width 397 height 37
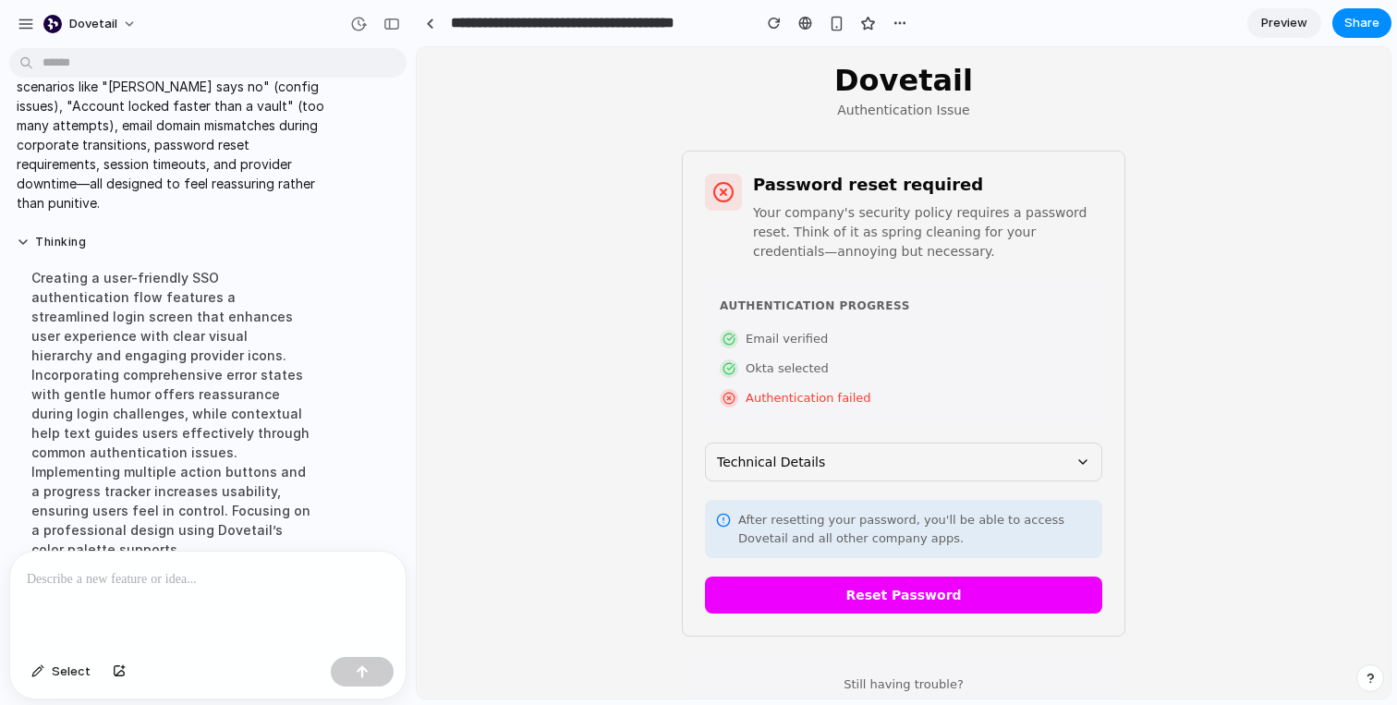
click at [838, 588] on button "Reset Password" at bounding box center [903, 594] width 397 height 37
click at [78, 663] on span "Select" at bounding box center [71, 671] width 39 height 18
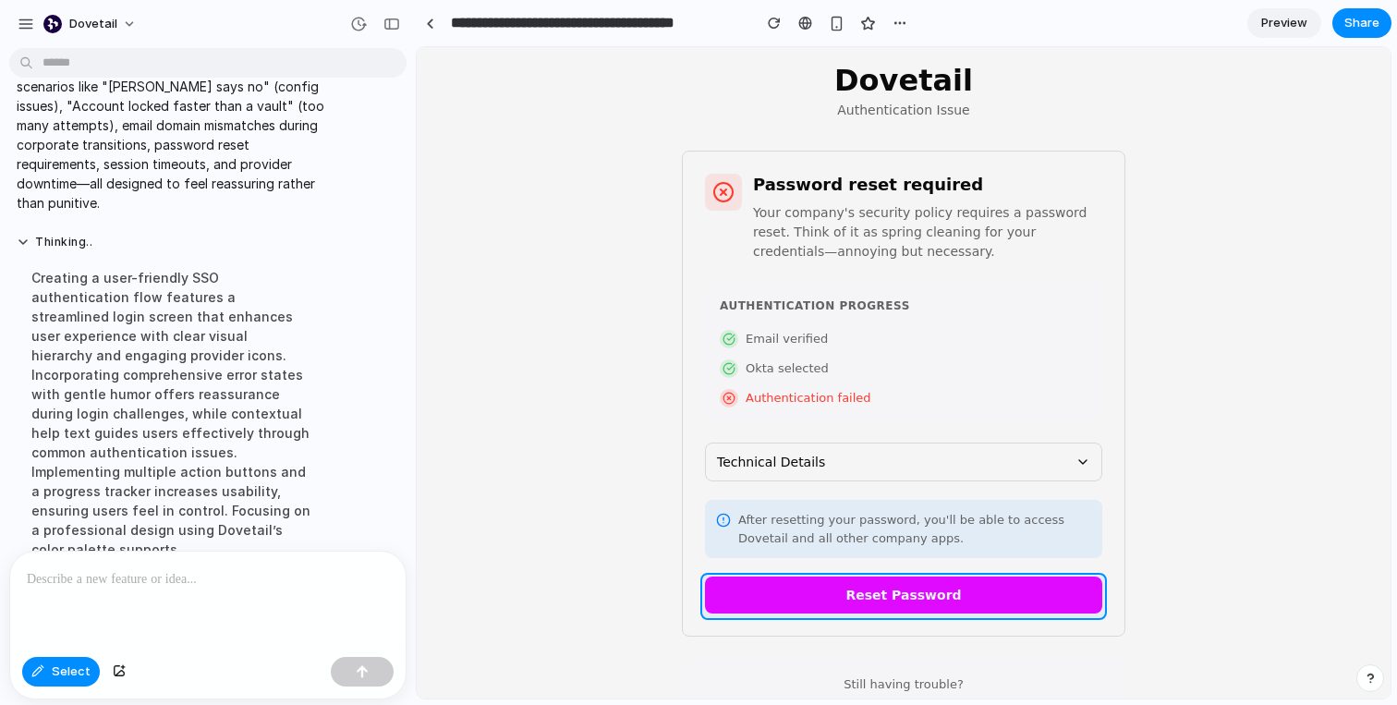
click at [840, 594] on div at bounding box center [904, 373] width 973 height 650
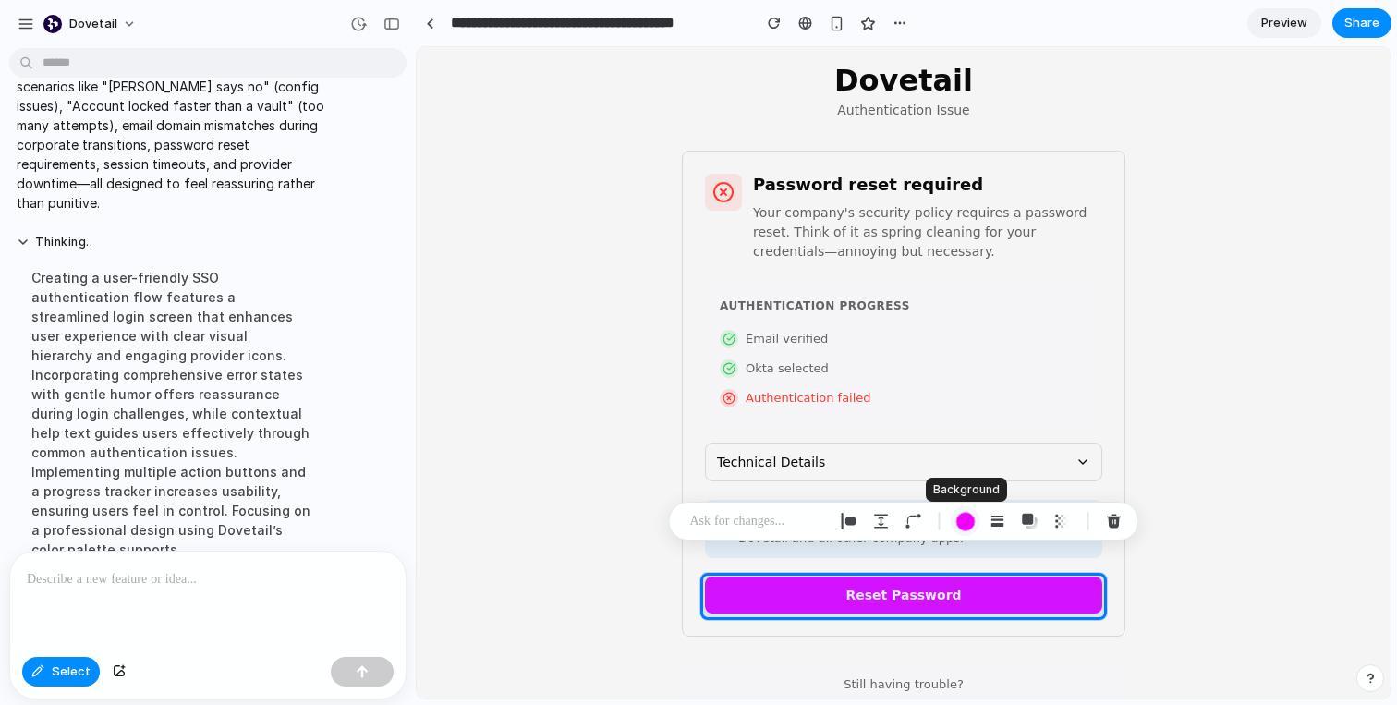
click at [962, 516] on div "button" at bounding box center [964, 521] width 19 height 19
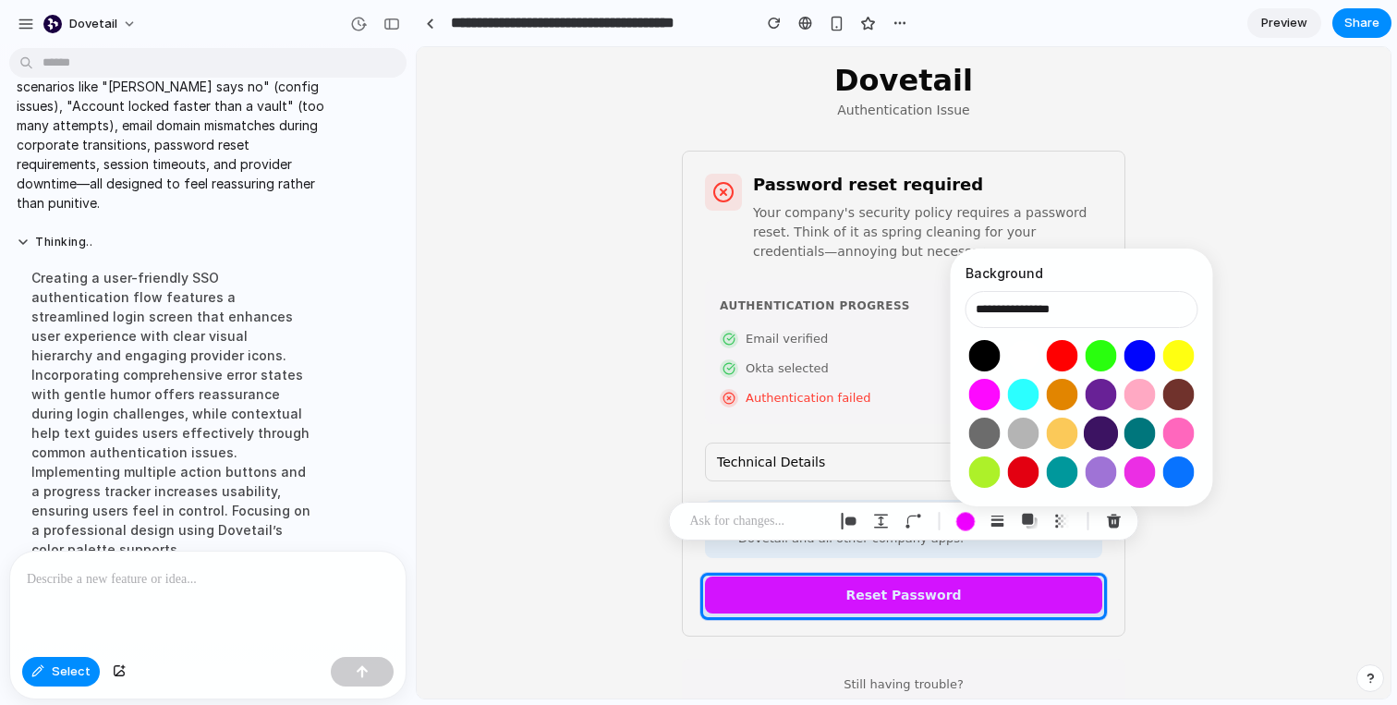
click at [1108, 441] on button "Select color oklch(0.30 0.13 303)" at bounding box center [1101, 433] width 34 height 34
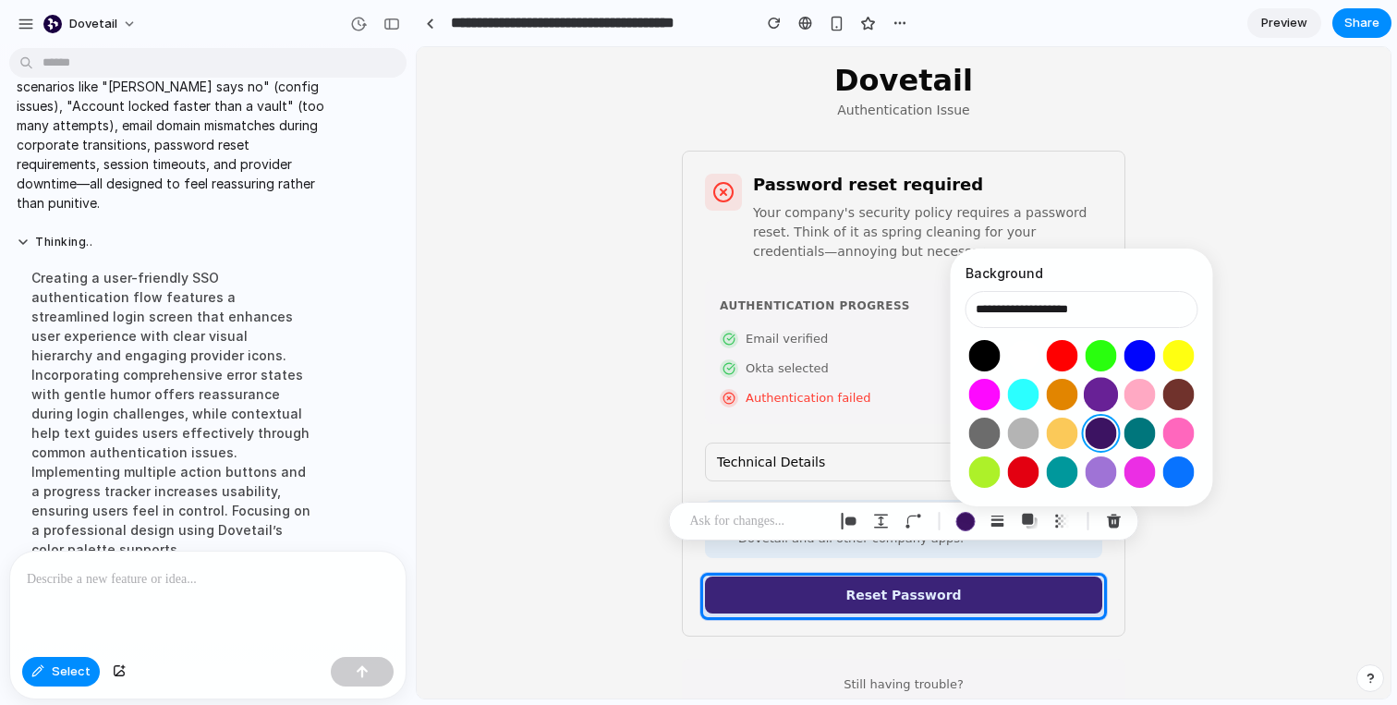
click at [1099, 382] on button "Select color oklch(0.42 0.18 308)" at bounding box center [1101, 394] width 34 height 34
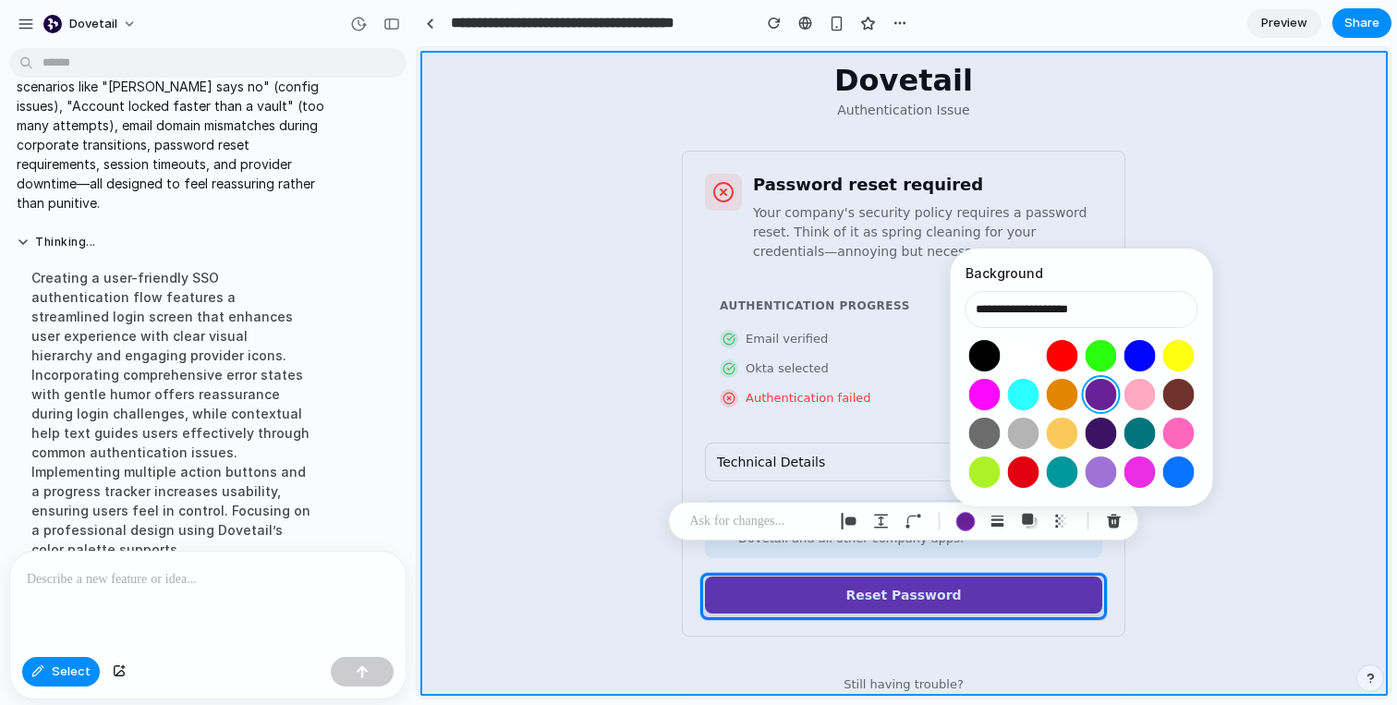
click at [1275, 538] on div at bounding box center [904, 373] width 973 height 650
type input "**********"
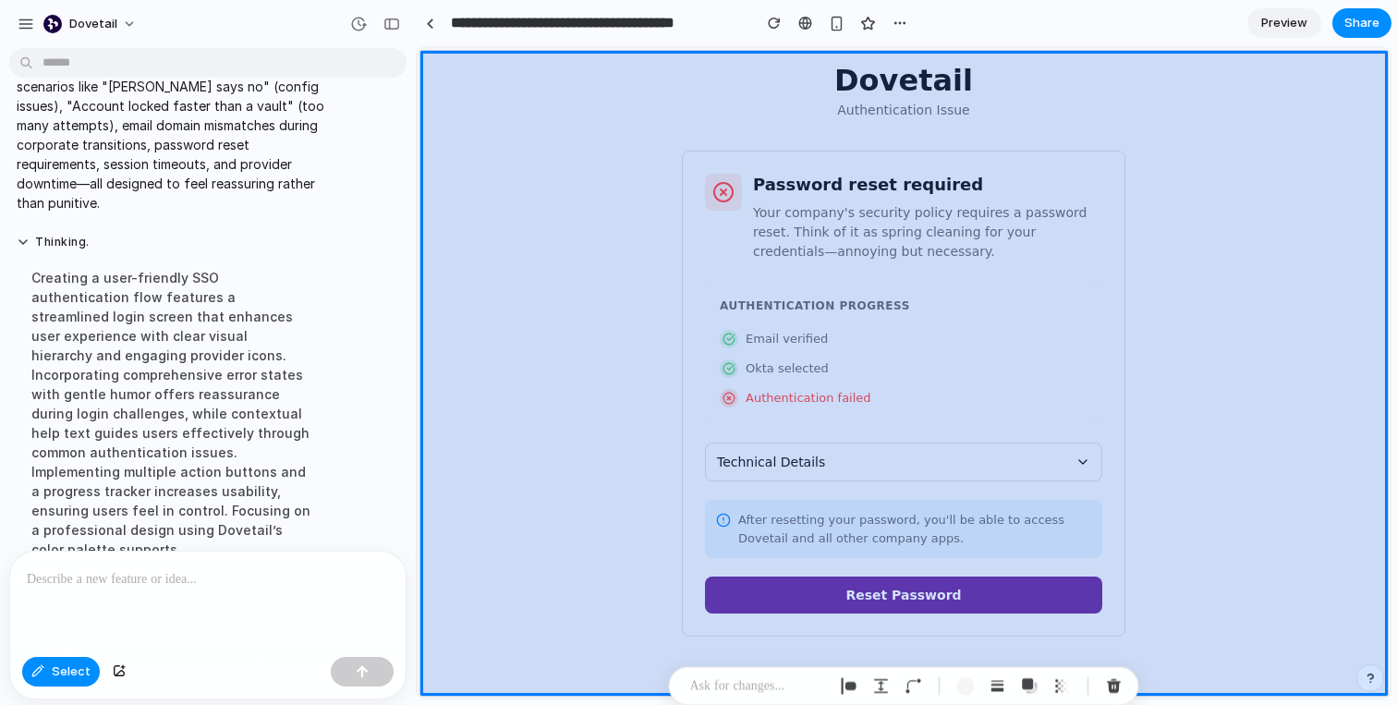
click at [1270, 538] on div at bounding box center [904, 373] width 973 height 650
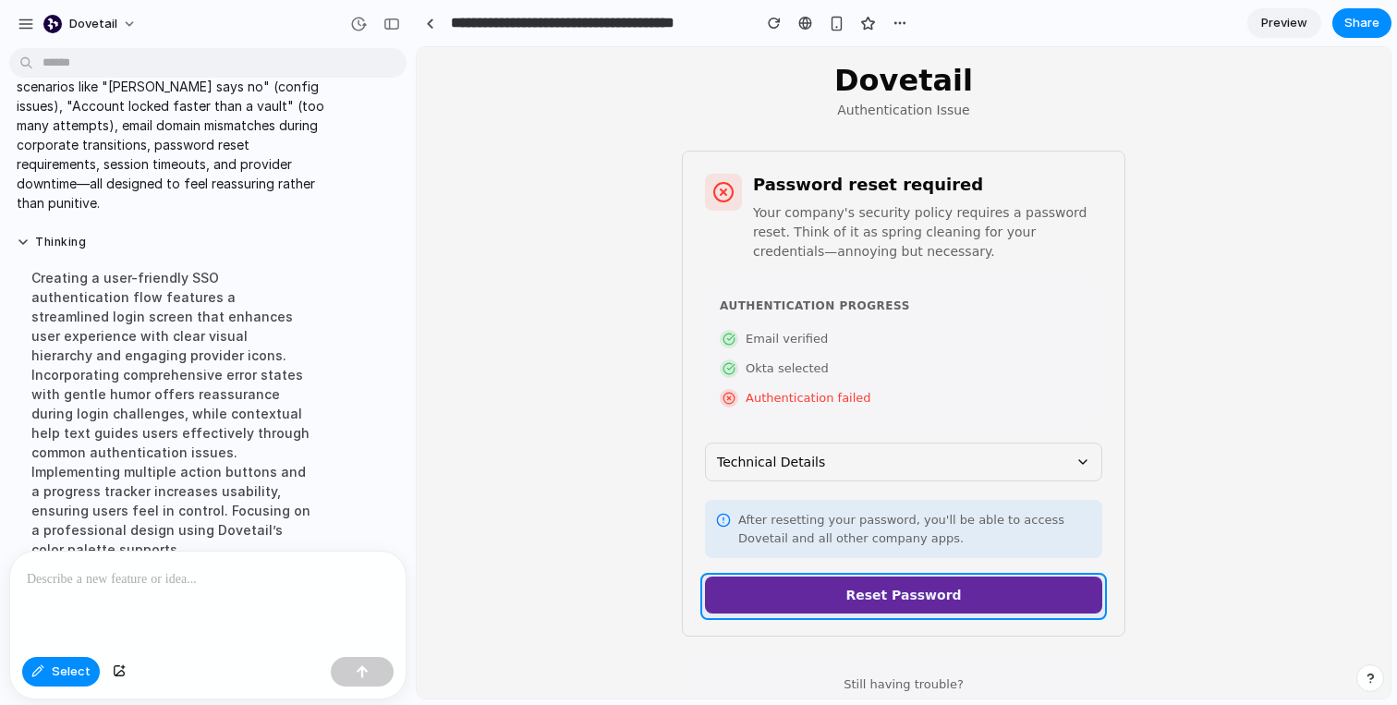
click at [967, 596] on div at bounding box center [904, 373] width 973 height 650
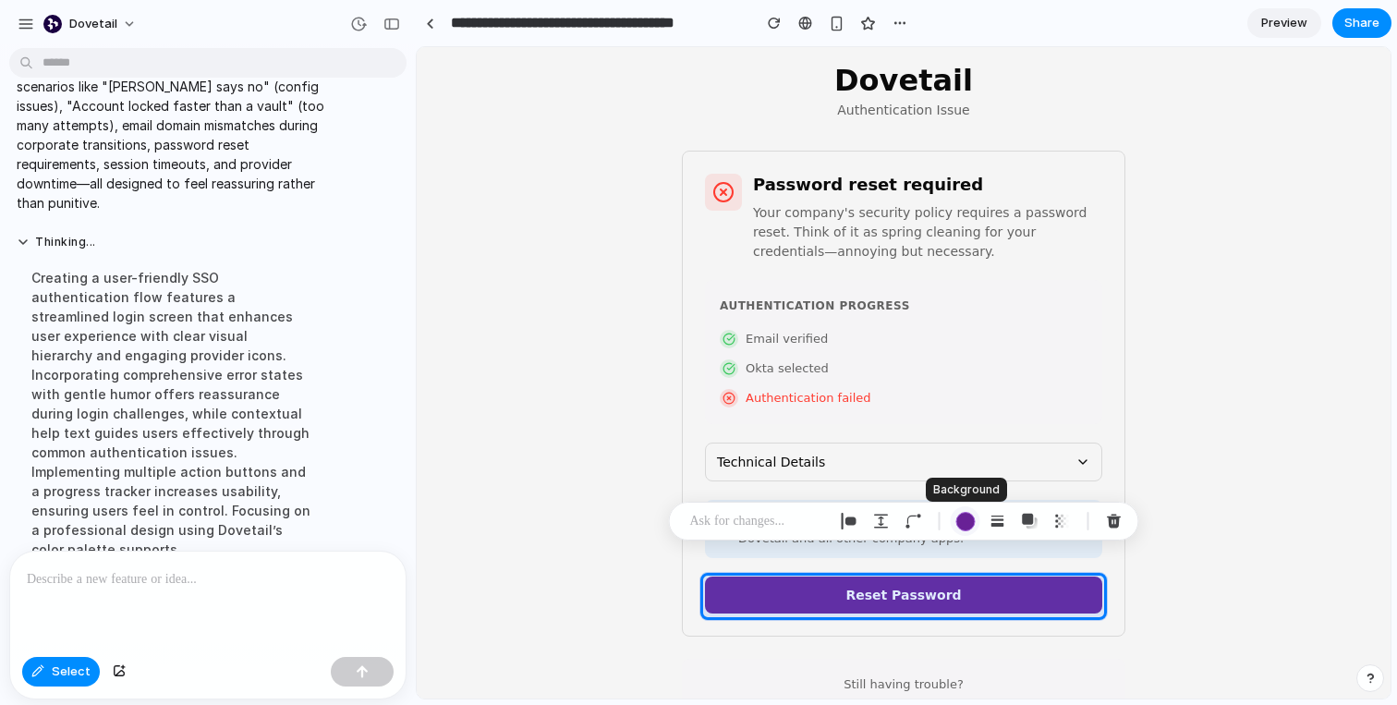
click at [964, 514] on div "button" at bounding box center [964, 521] width 19 height 19
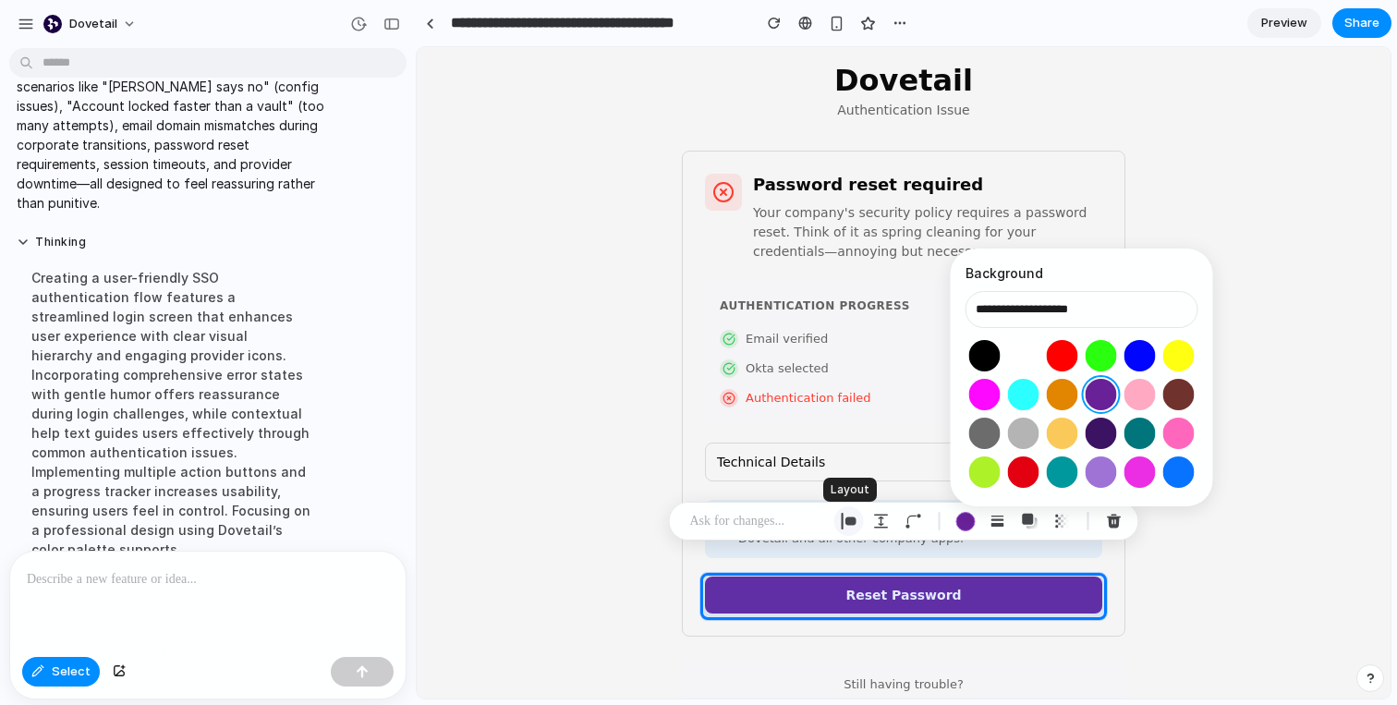
click at [853, 515] on div "button" at bounding box center [849, 521] width 17 height 17
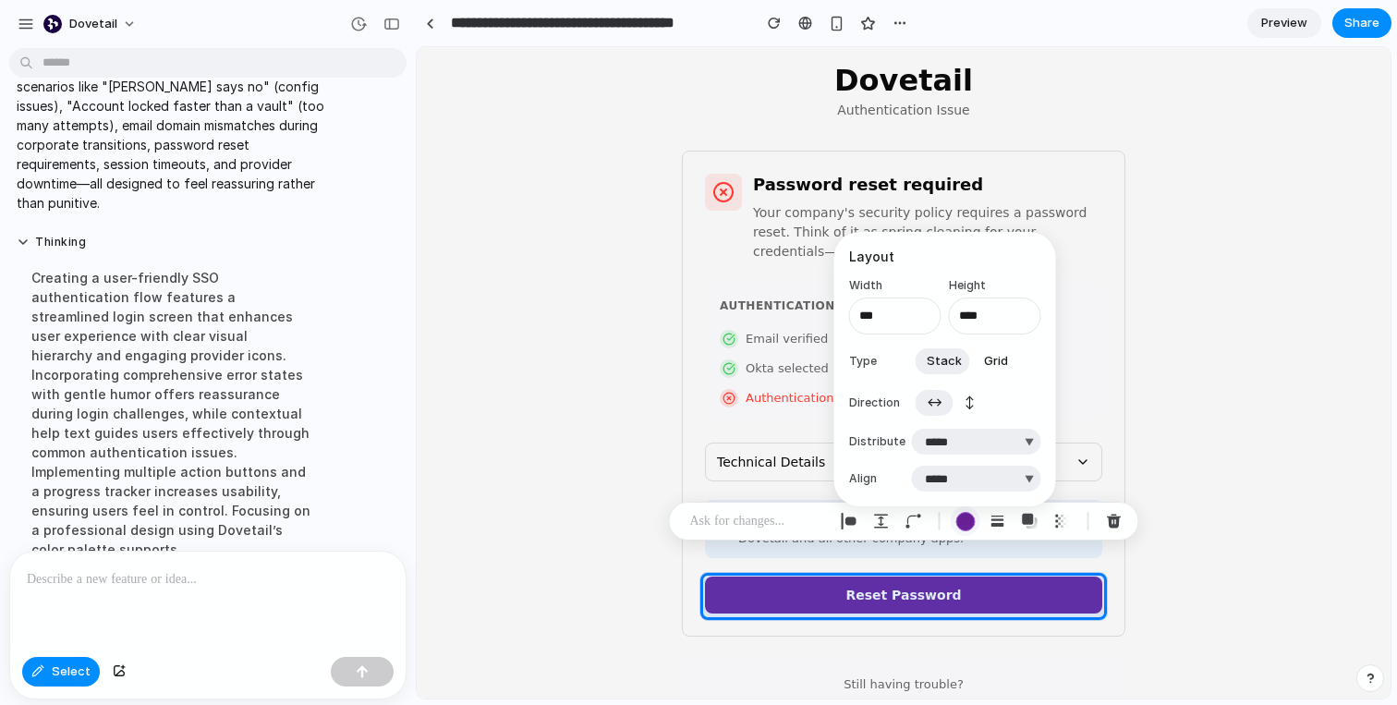
click at [967, 514] on div "button" at bounding box center [964, 521] width 19 height 19
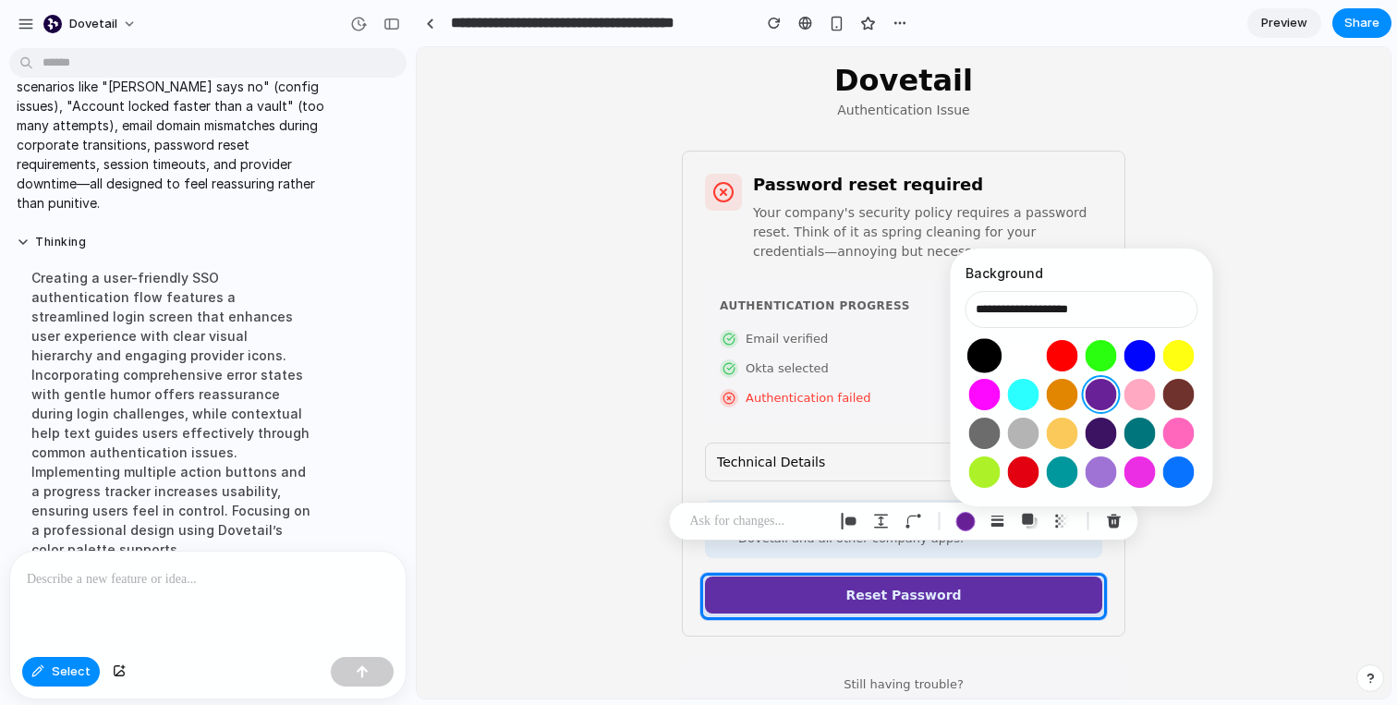
click at [983, 357] on button "Select color oklch(0 0 0)" at bounding box center [984, 355] width 34 height 34
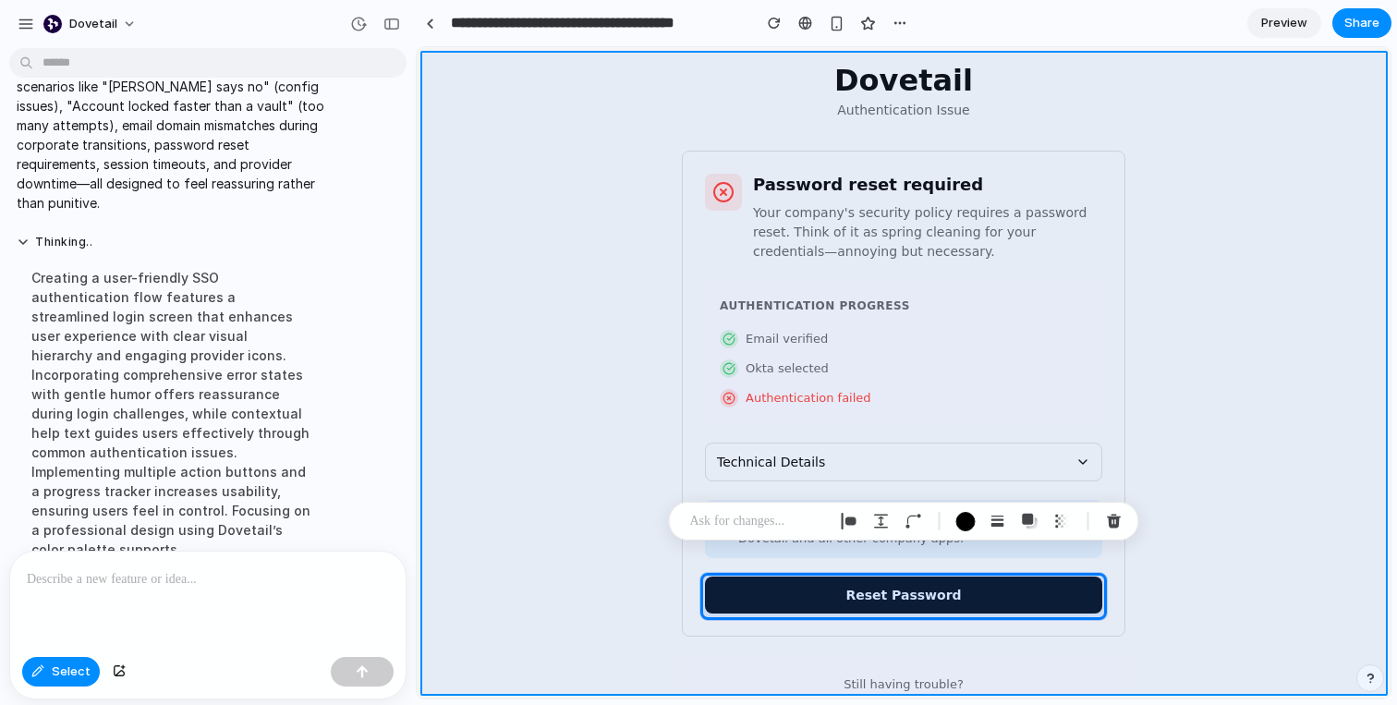
click at [1224, 514] on div at bounding box center [904, 373] width 973 height 650
type input "**********"
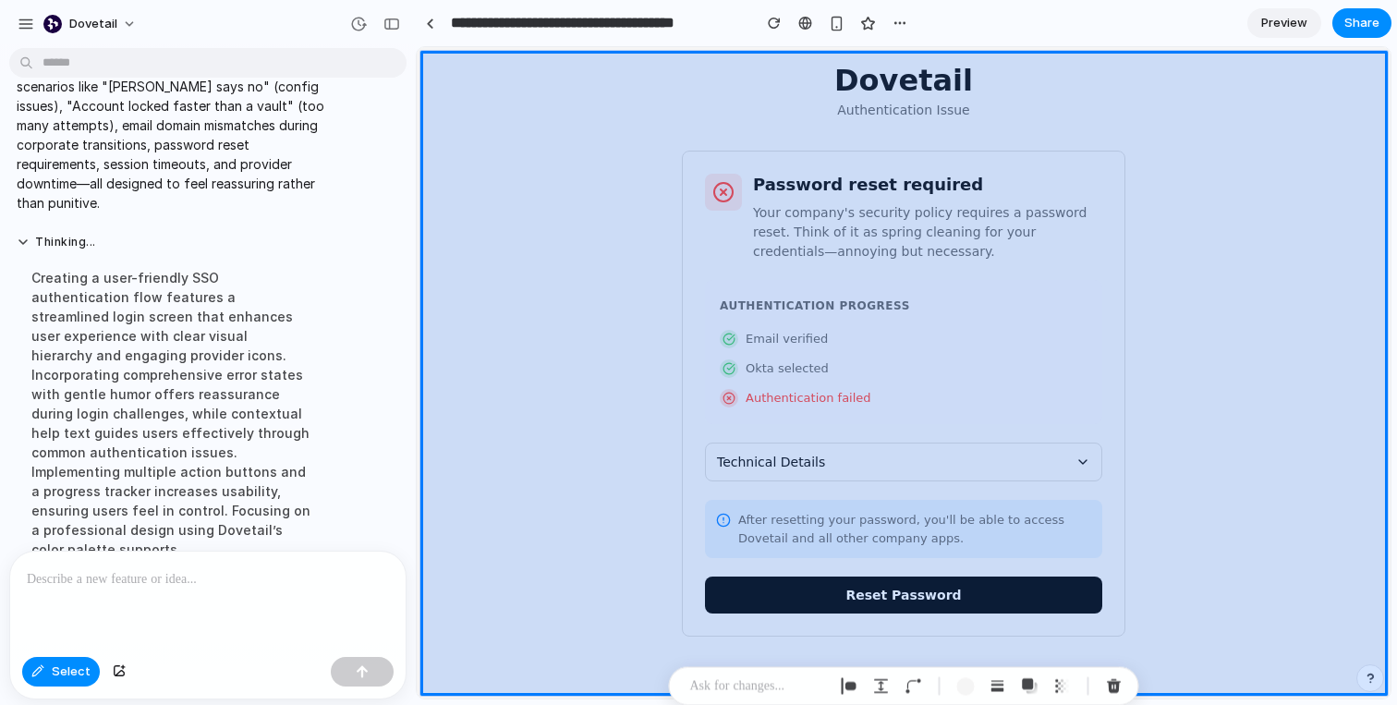
click at [1214, 465] on div at bounding box center [904, 373] width 973 height 650
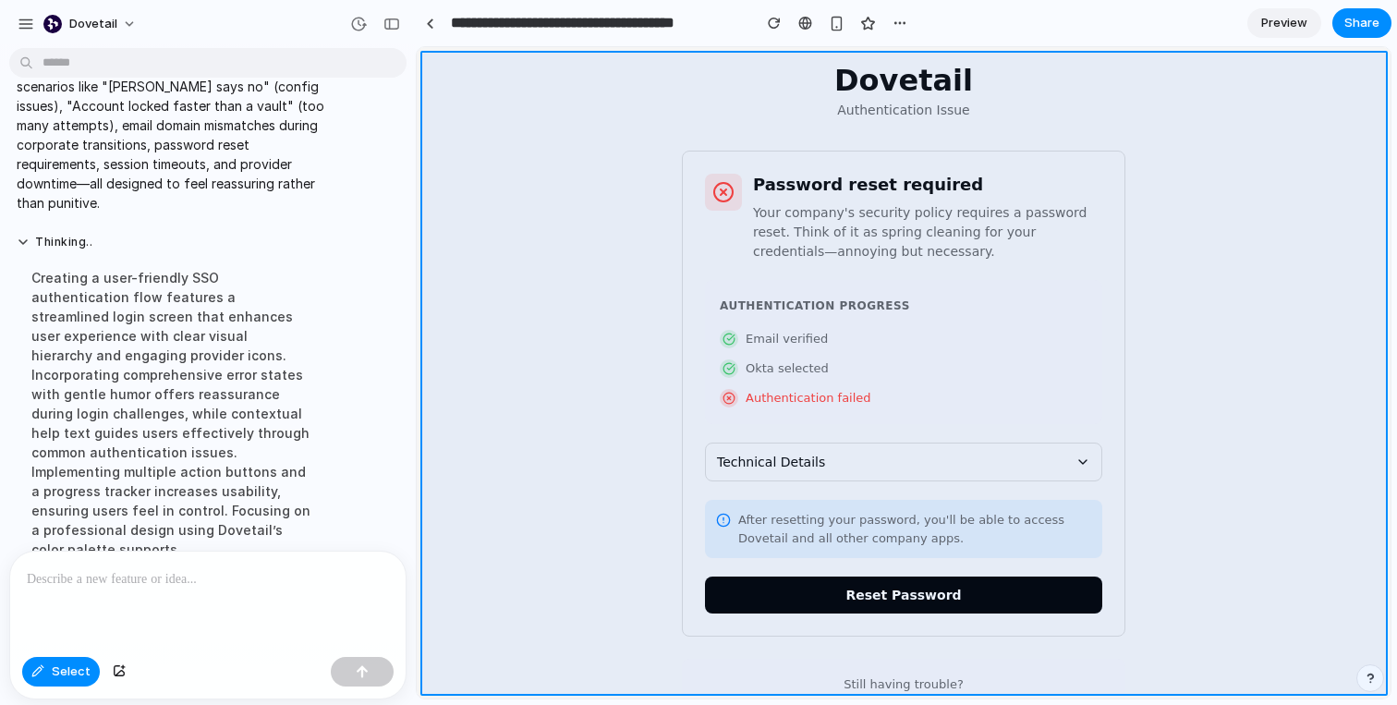
click at [1203, 260] on div at bounding box center [904, 373] width 973 height 650
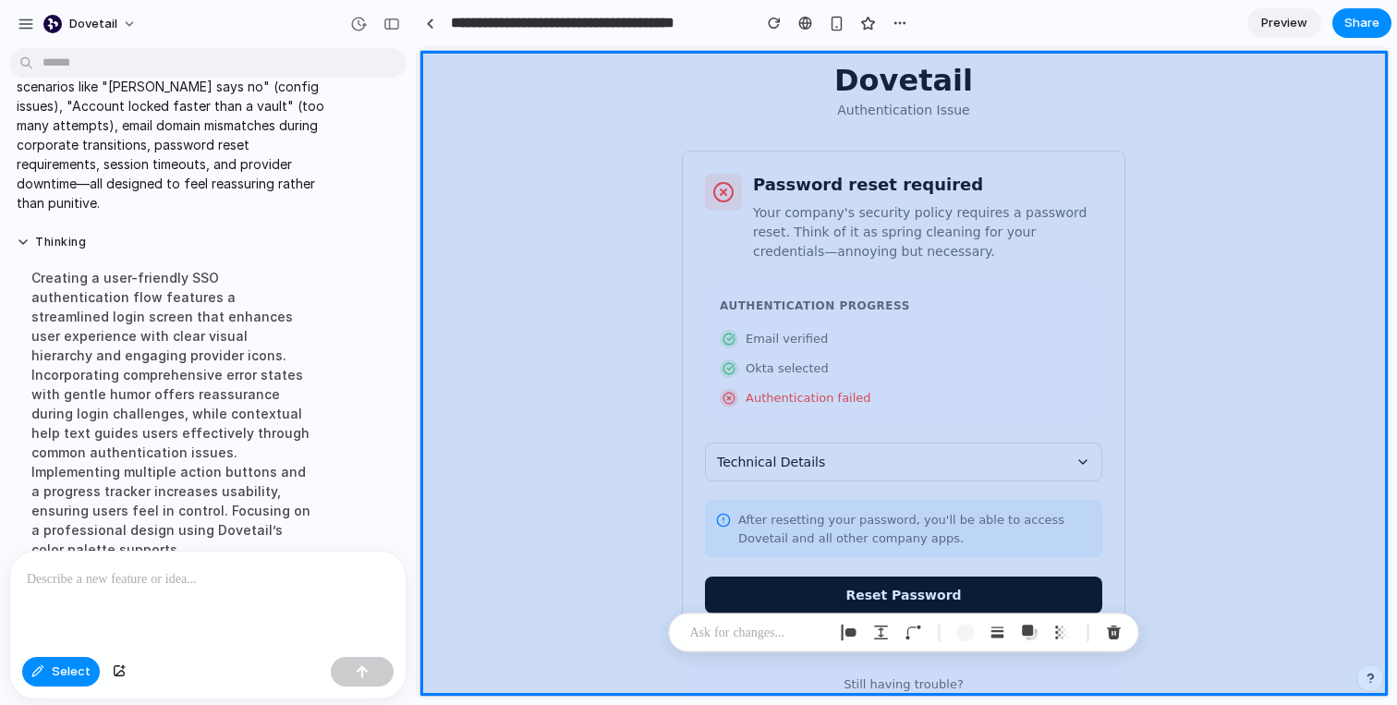
click at [522, 345] on div at bounding box center [904, 373] width 973 height 650
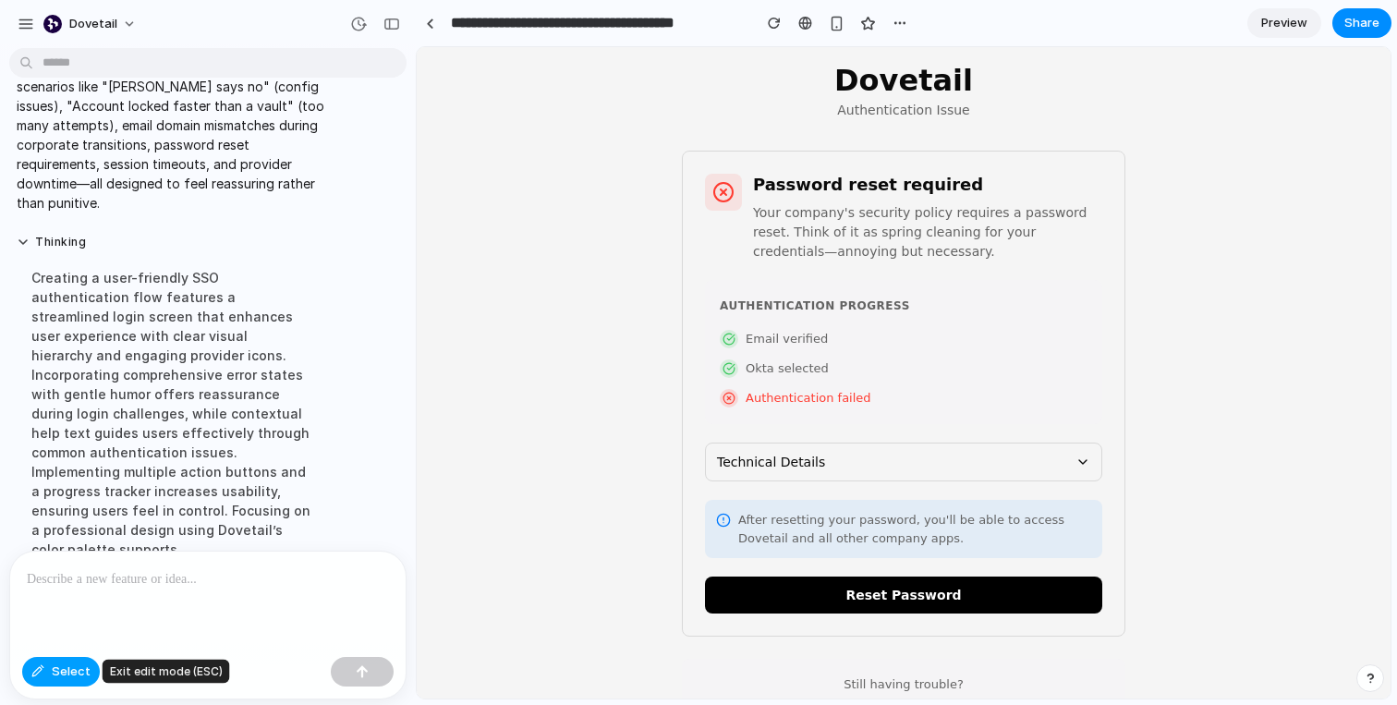
click at [48, 665] on button "Select" at bounding box center [61, 672] width 78 height 30
click at [1072, 451] on button "Technical Details" at bounding box center [903, 461] width 397 height 39
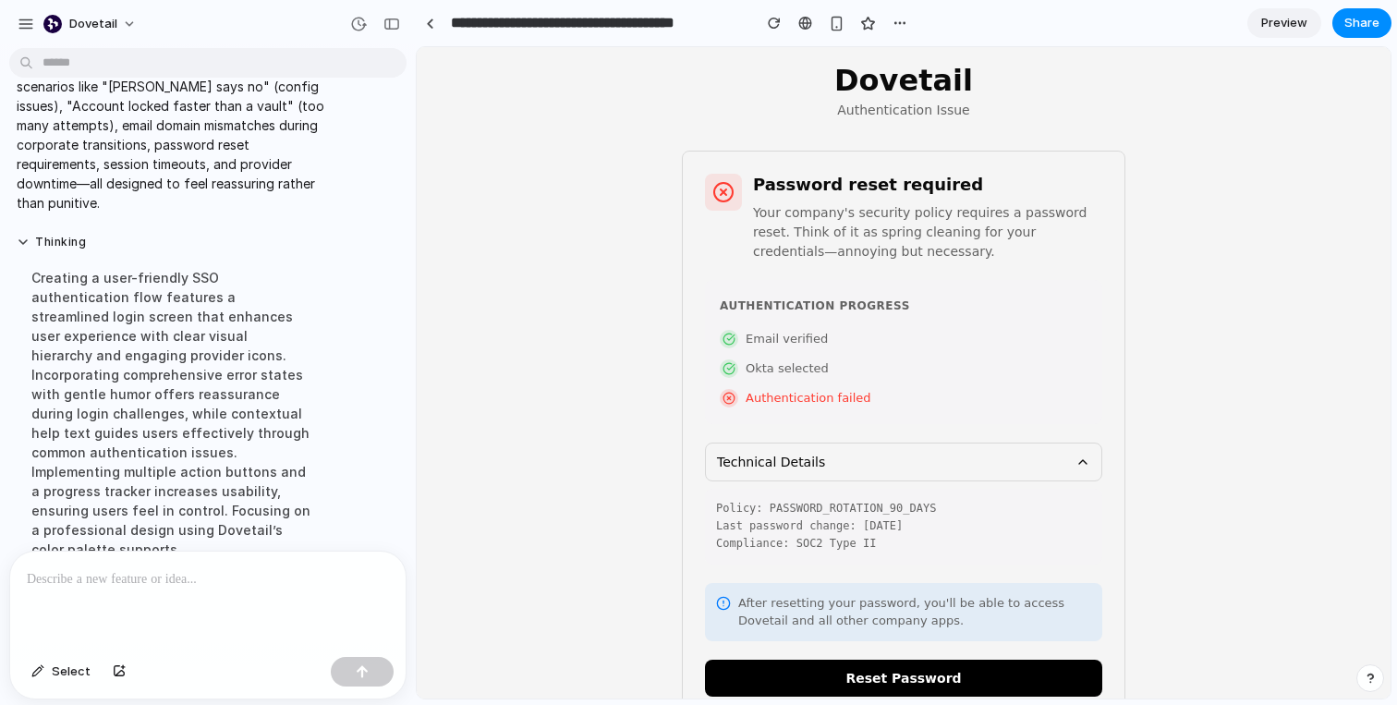
drag, startPoint x: 711, startPoint y: 515, endPoint x: 922, endPoint y: 539, distance: 211.9
click at [922, 539] on div "Policy: PASSWORD_ROTATION_90_DAYS Last password change: [DATE] Compliance: SOC2…" at bounding box center [903, 527] width 397 height 76
drag, startPoint x: 824, startPoint y: 601, endPoint x: 925, endPoint y: 606, distance: 100.8
click at [925, 606] on span "After resetting your password, you'll be able to access Dovetail and all other …" at bounding box center [914, 612] width 353 height 36
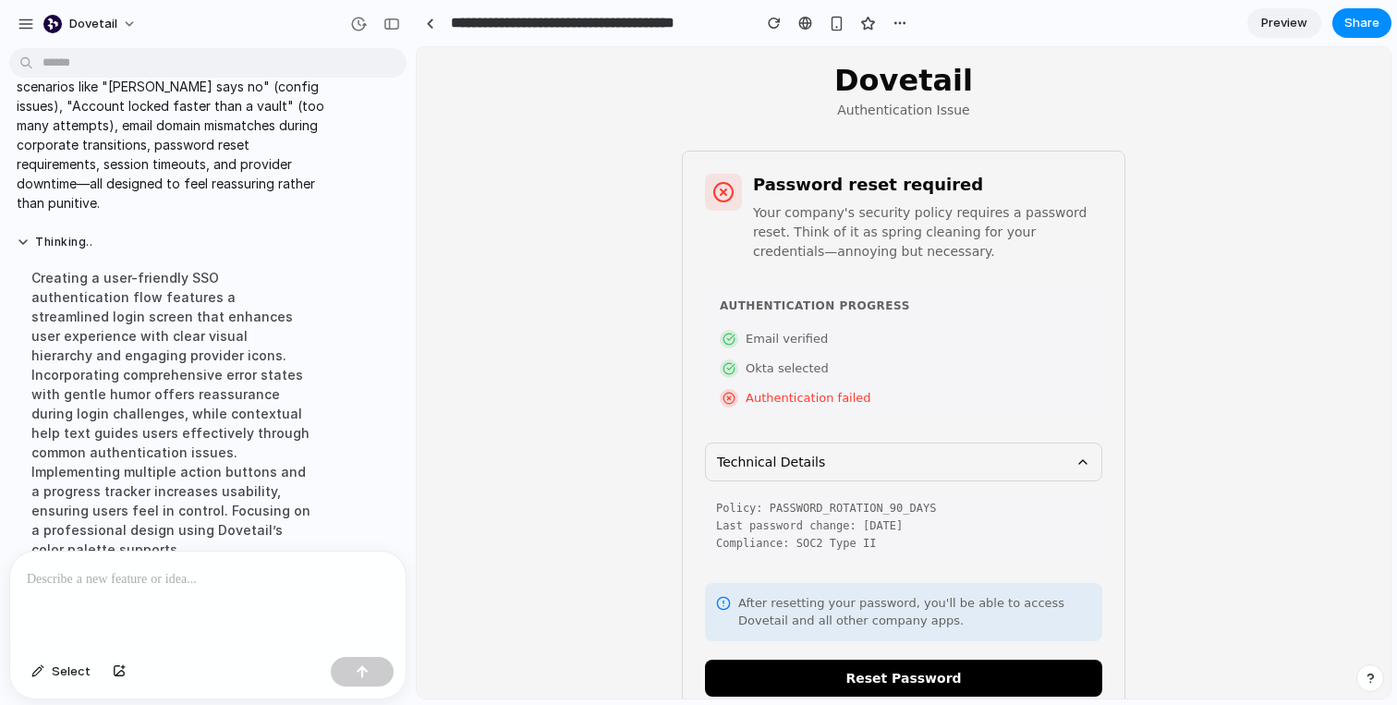
click at [911, 615] on span "After resetting your password, you'll be able to access Dovetail and all other …" at bounding box center [914, 612] width 353 height 36
click at [435, 30] on link at bounding box center [430, 23] width 28 height 28
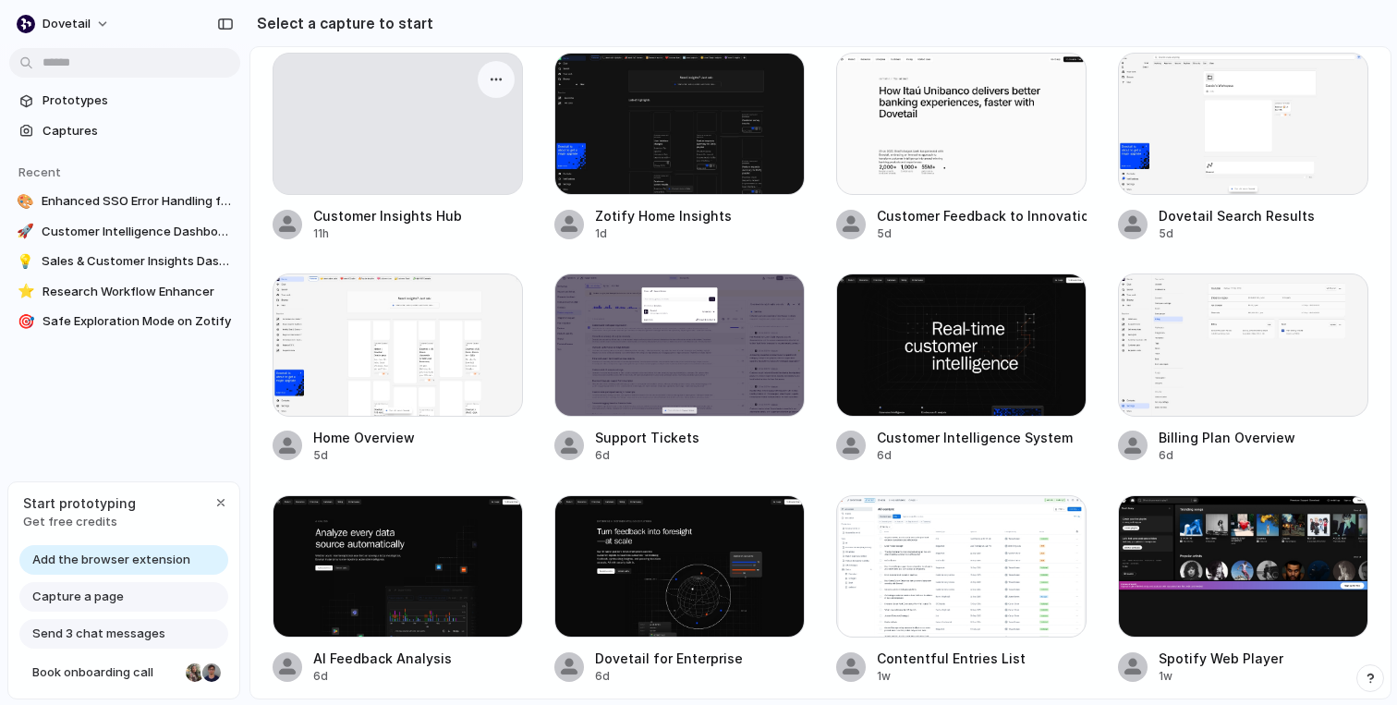
scroll to position [75, 0]
